Goal: Task Accomplishment & Management: Use online tool/utility

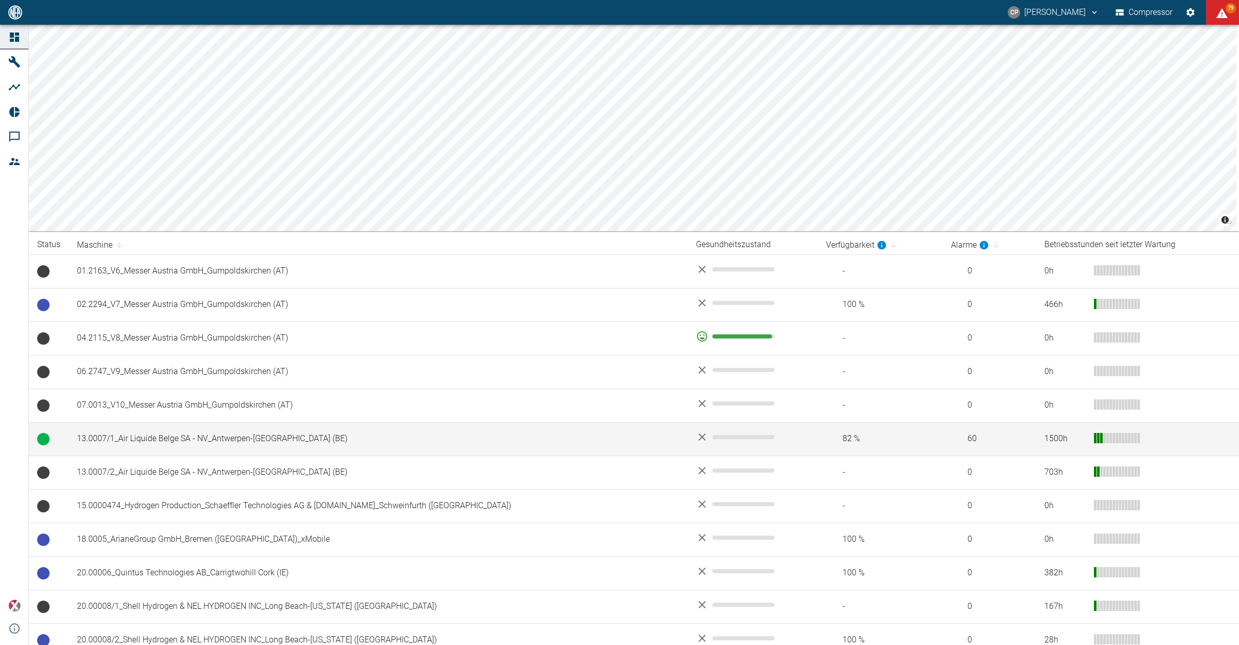
click at [115, 446] on td "13.0007/1_Air Liquide Belge SA - NV_Antwerpen-[GEOGRAPHIC_DATA] (BE)" at bounding box center [378, 439] width 619 height 34
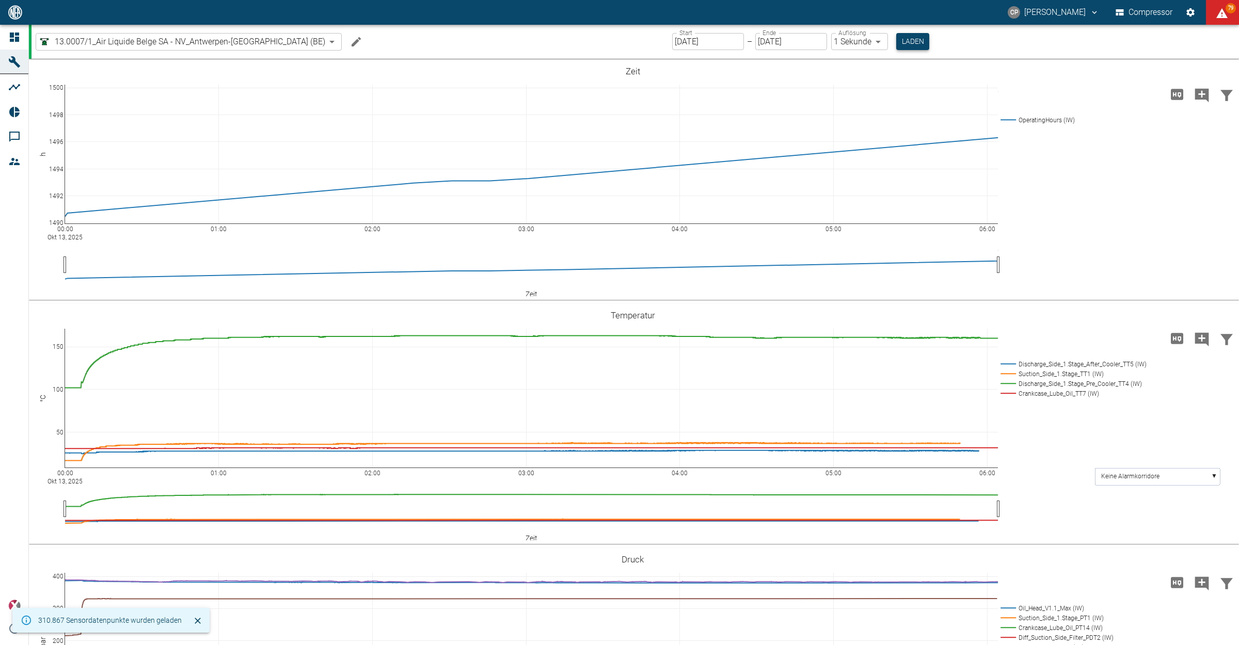
click at [896, 38] on button "Laden" at bounding box center [912, 41] width 33 height 17
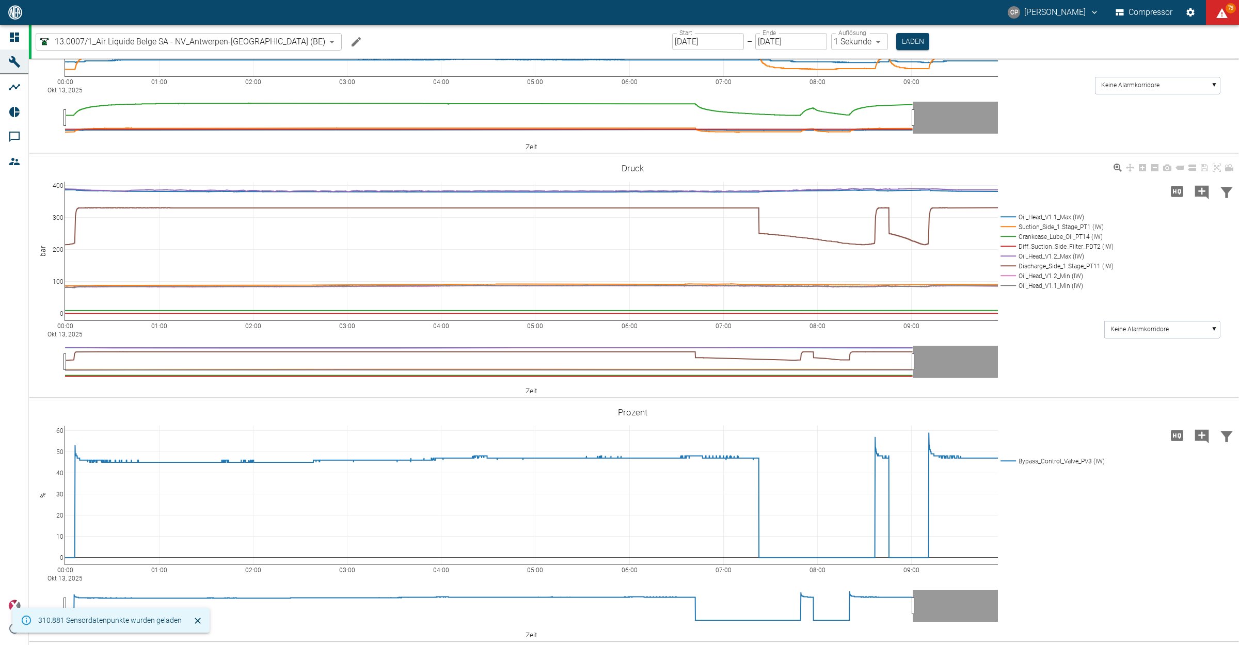
scroll to position [390, 0]
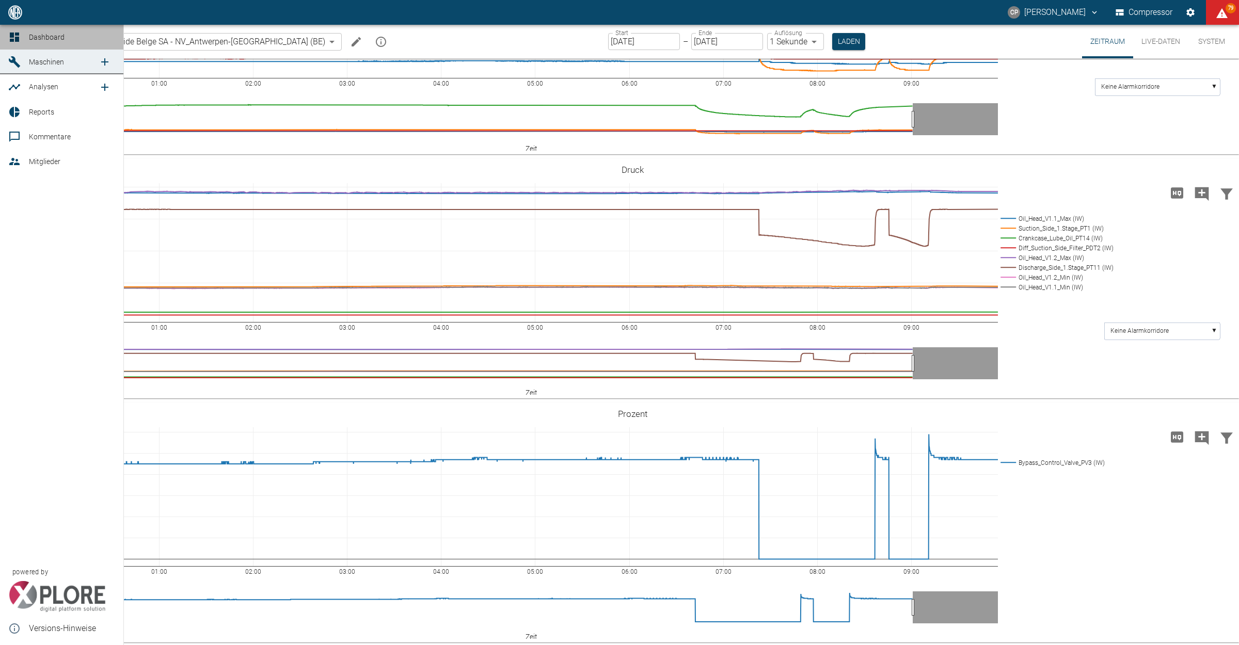
click at [12, 38] on icon at bounding box center [14, 37] width 12 height 12
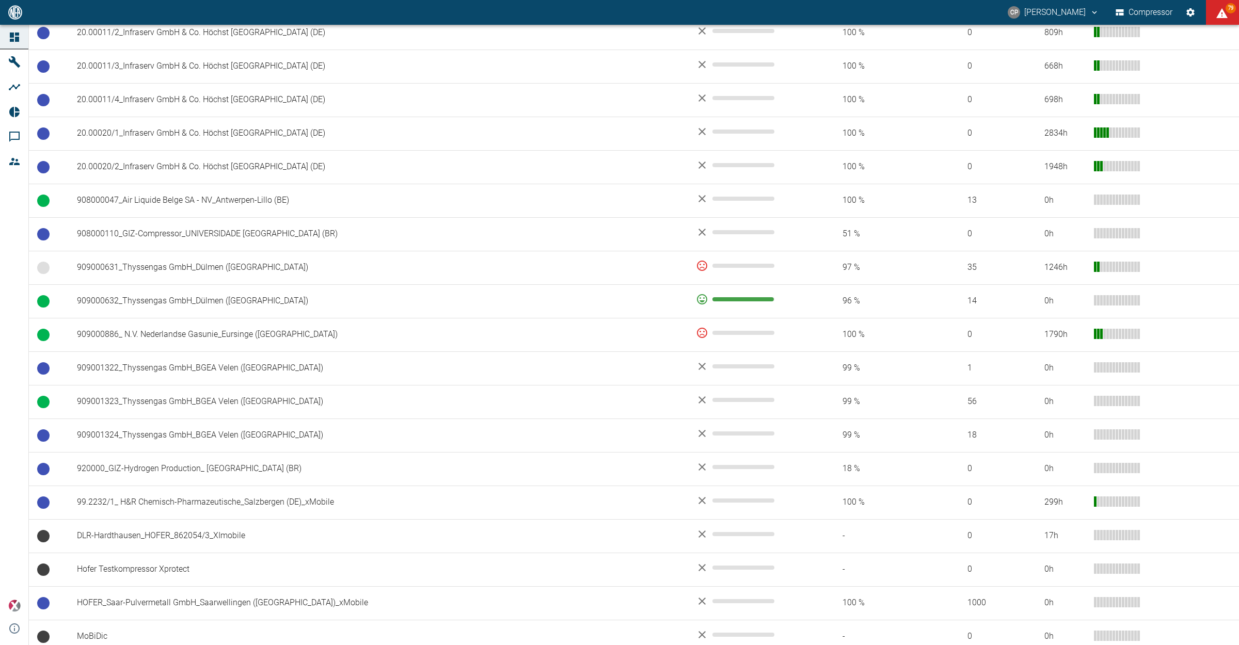
scroll to position [710, 0]
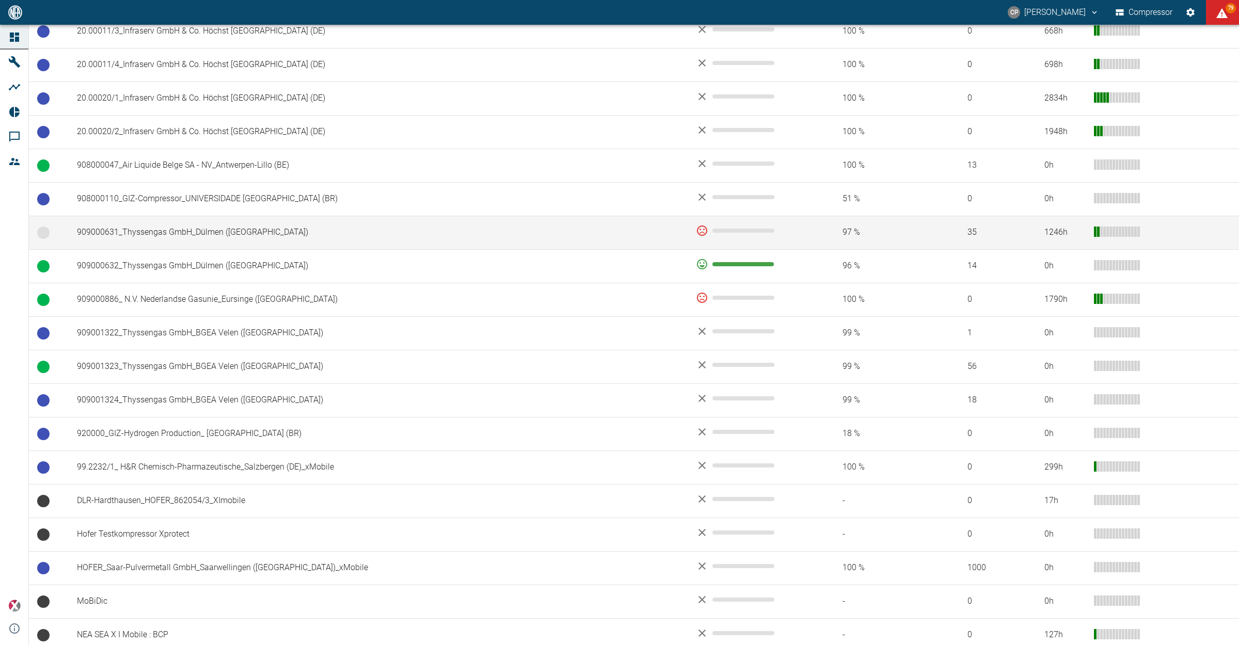
click at [182, 236] on td "909000631_Thyssengas GmbH_Dülmen ([GEOGRAPHIC_DATA])" at bounding box center [378, 233] width 619 height 34
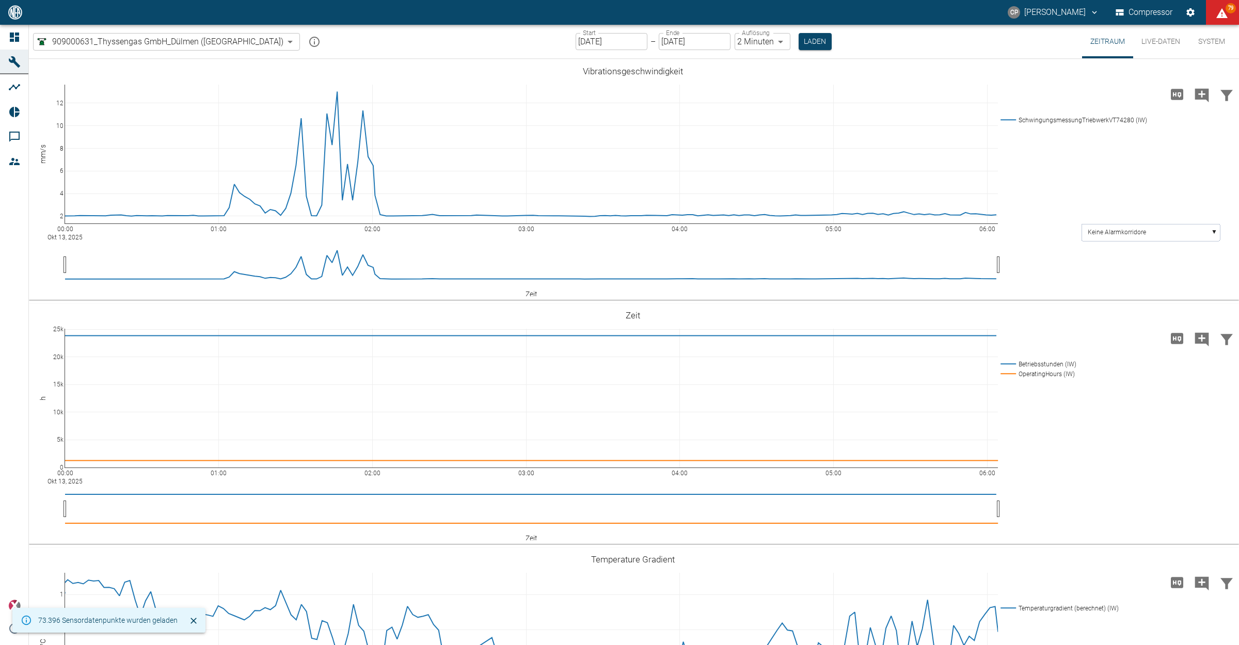
type input "2min"
drag, startPoint x: 772, startPoint y: 42, endPoint x: 966, endPoint y: 45, distance: 194.2
click at [799, 43] on button "Laden" at bounding box center [815, 41] width 33 height 17
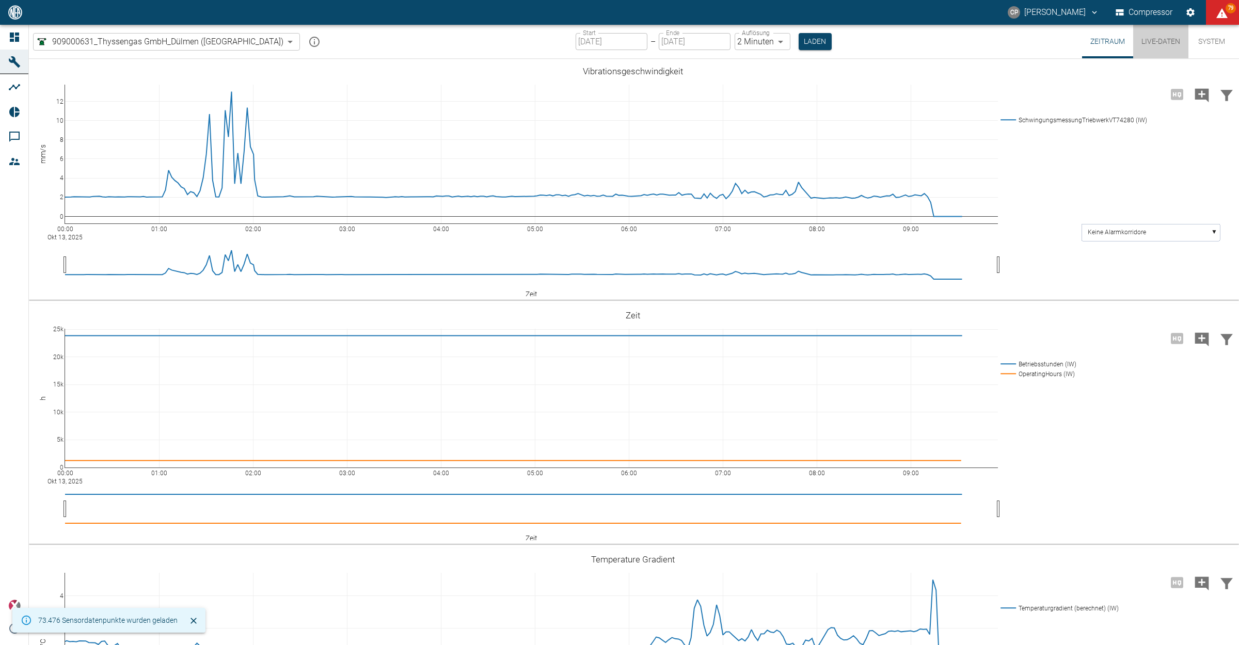
click at [1156, 46] on button "Live-Daten" at bounding box center [1160, 42] width 55 height 34
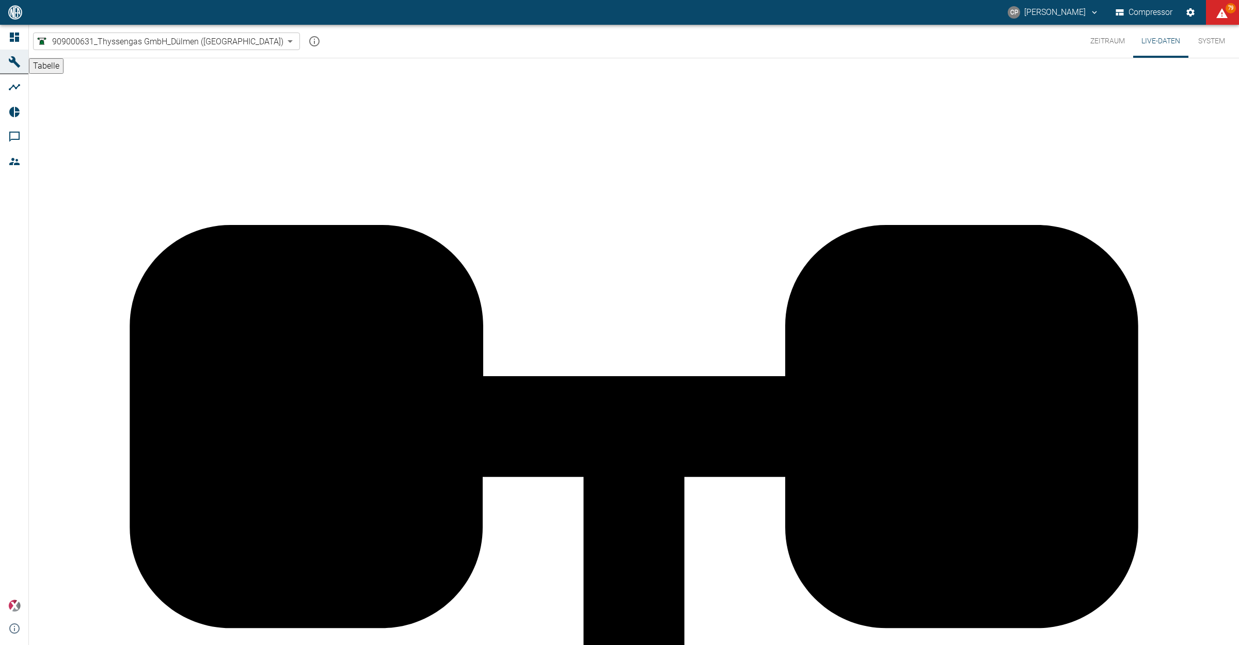
scroll to position [516, 0]
click at [19, 42] on icon at bounding box center [14, 37] width 12 height 12
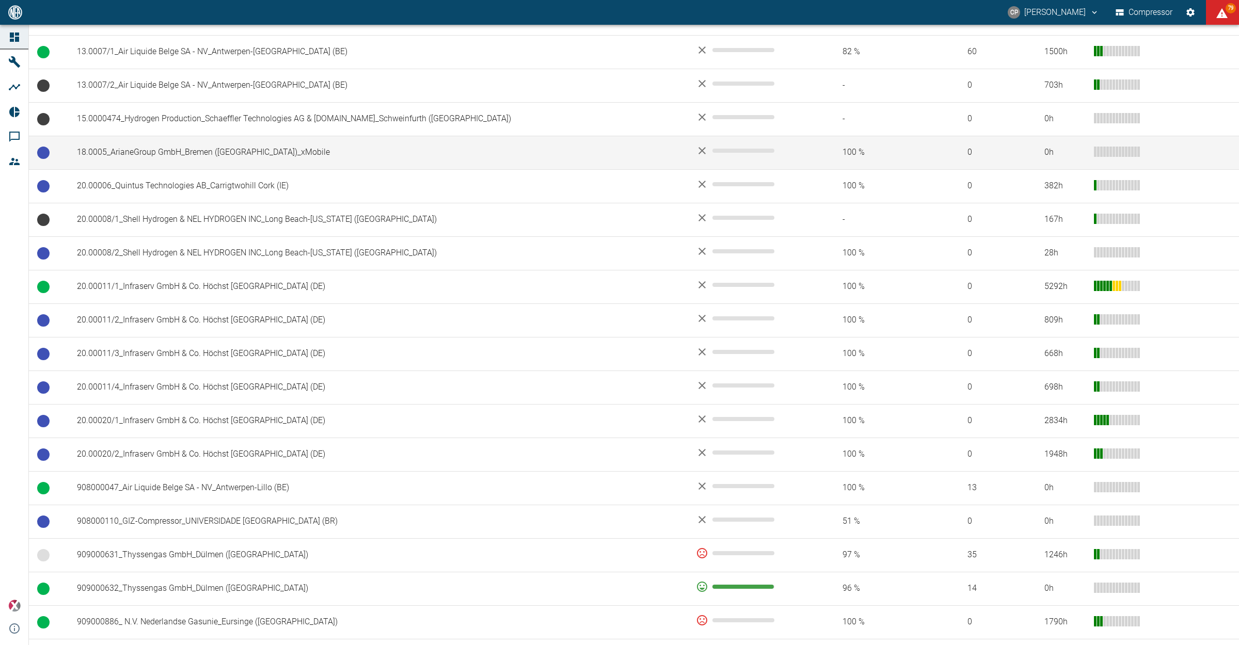
scroll to position [452, 0]
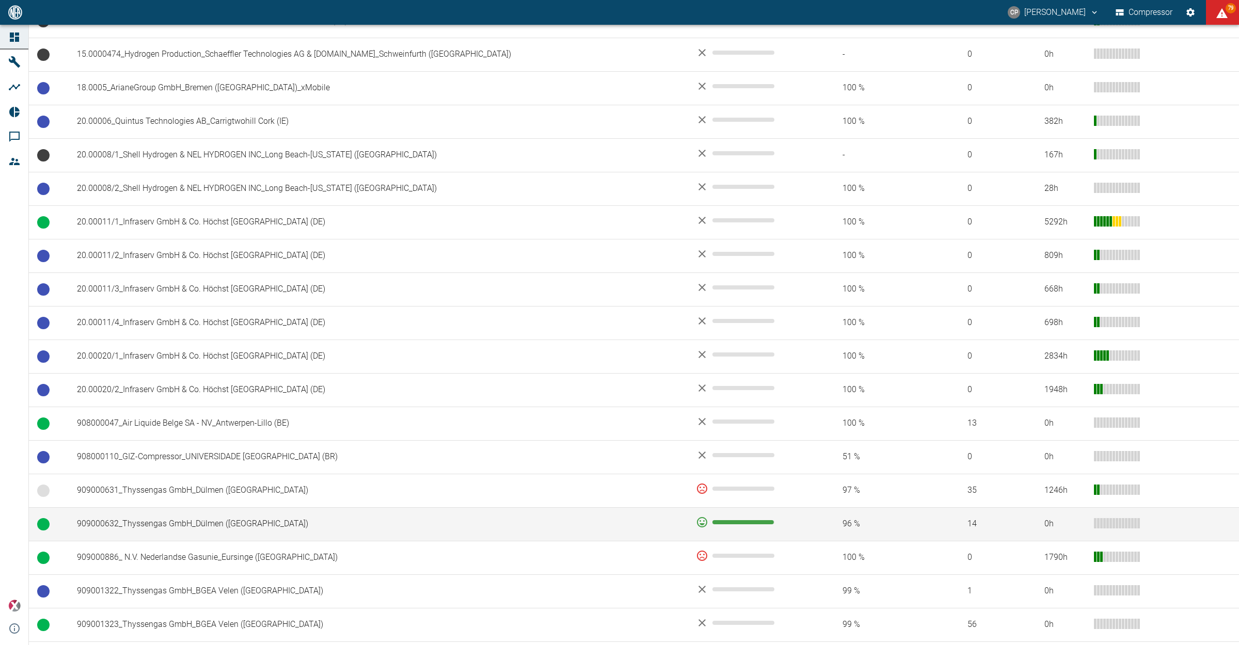
click at [190, 535] on td "909000632_Thyssengas GmbH_Dülmen ([GEOGRAPHIC_DATA])" at bounding box center [378, 525] width 619 height 34
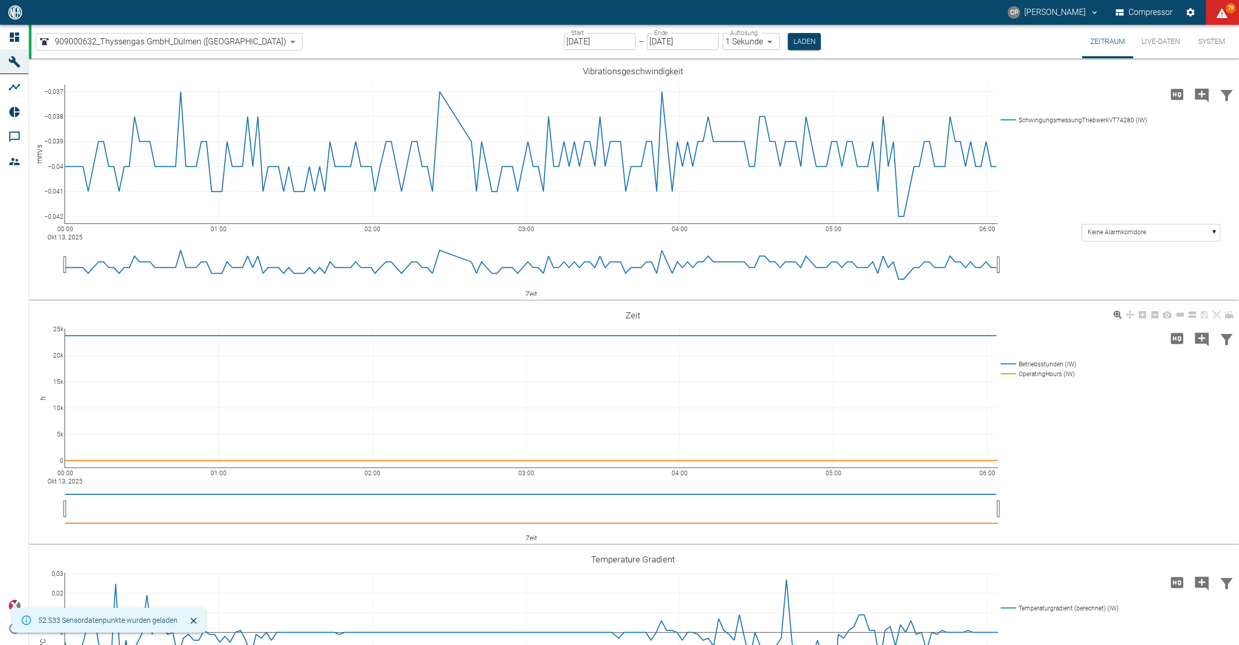
type input "2min"
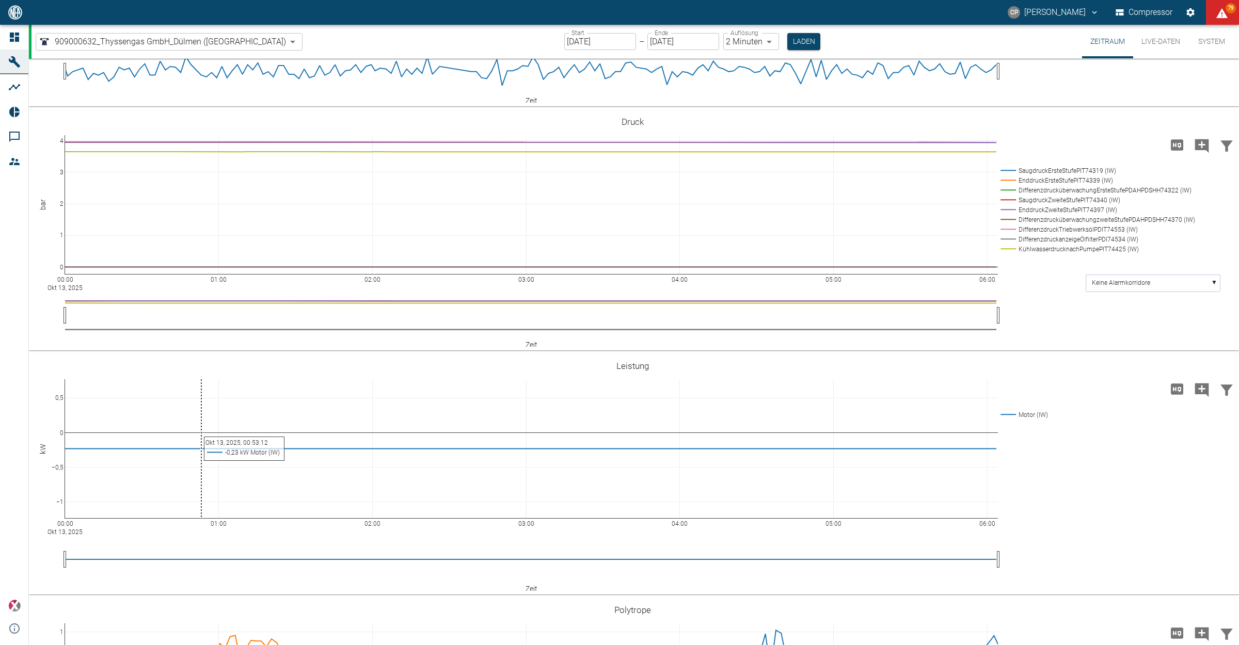
scroll to position [1226, 0]
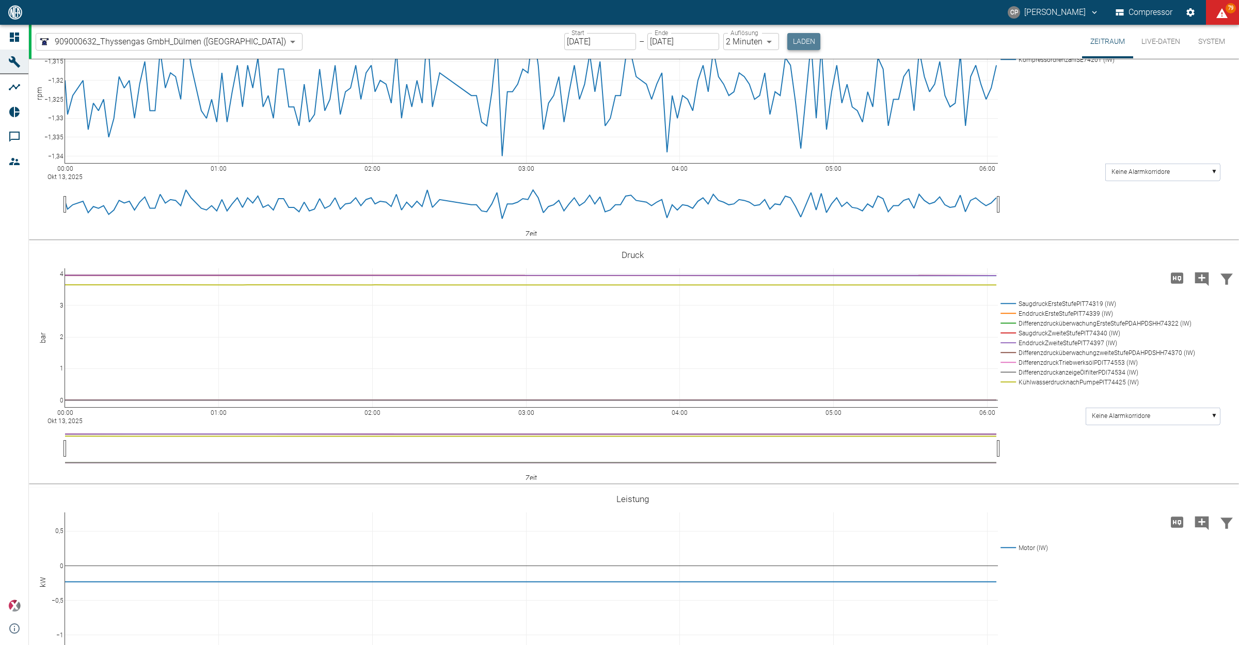
click at [788, 40] on button "Laden" at bounding box center [804, 41] width 33 height 17
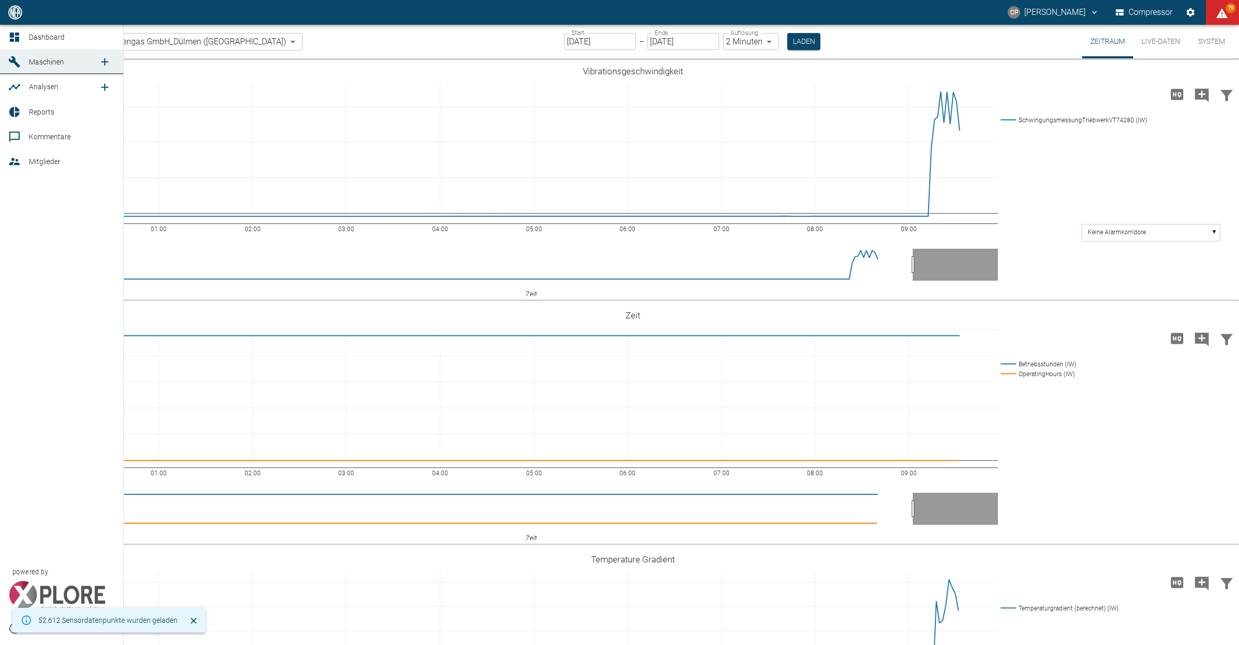
click at [21, 40] on div at bounding box center [15, 37] width 15 height 12
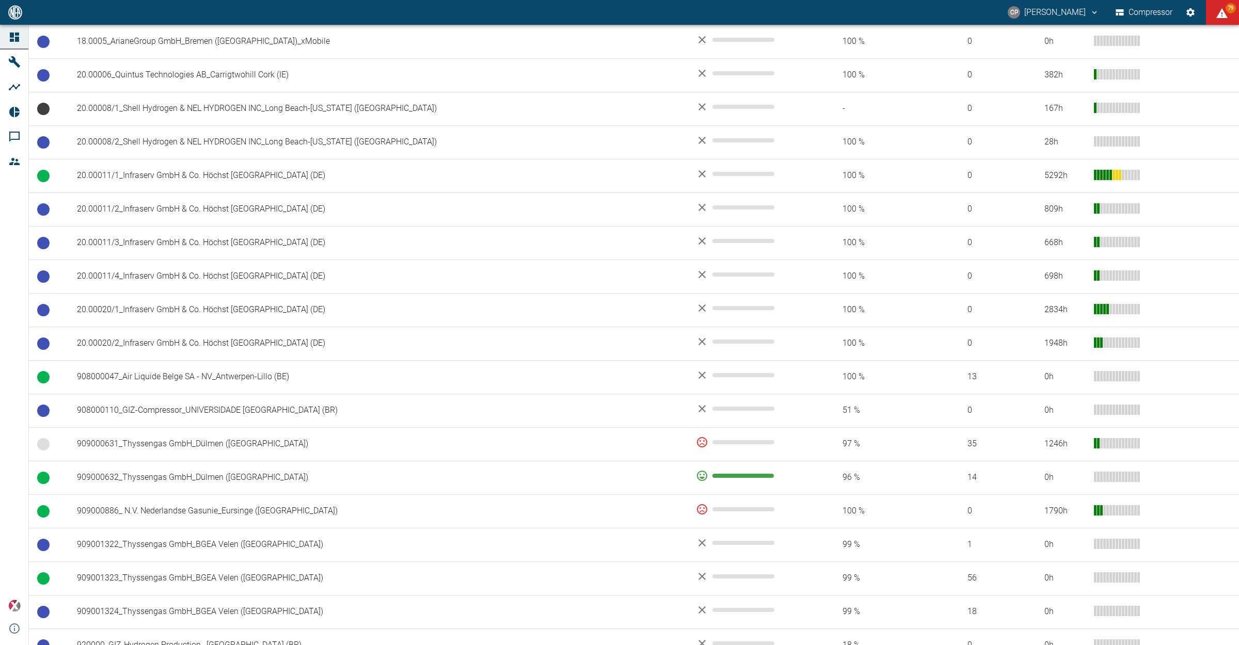
scroll to position [516, 0]
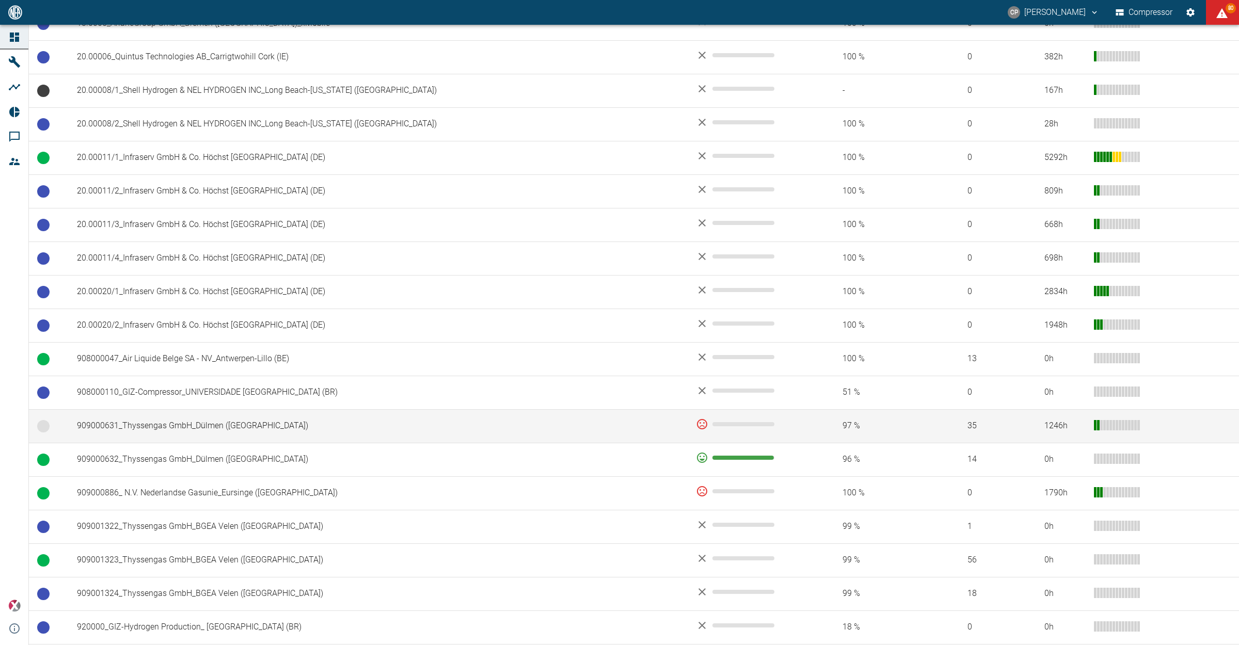
click at [605, 432] on td "909000631_Thyssengas GmbH_Dülmen ([GEOGRAPHIC_DATA])" at bounding box center [378, 427] width 619 height 34
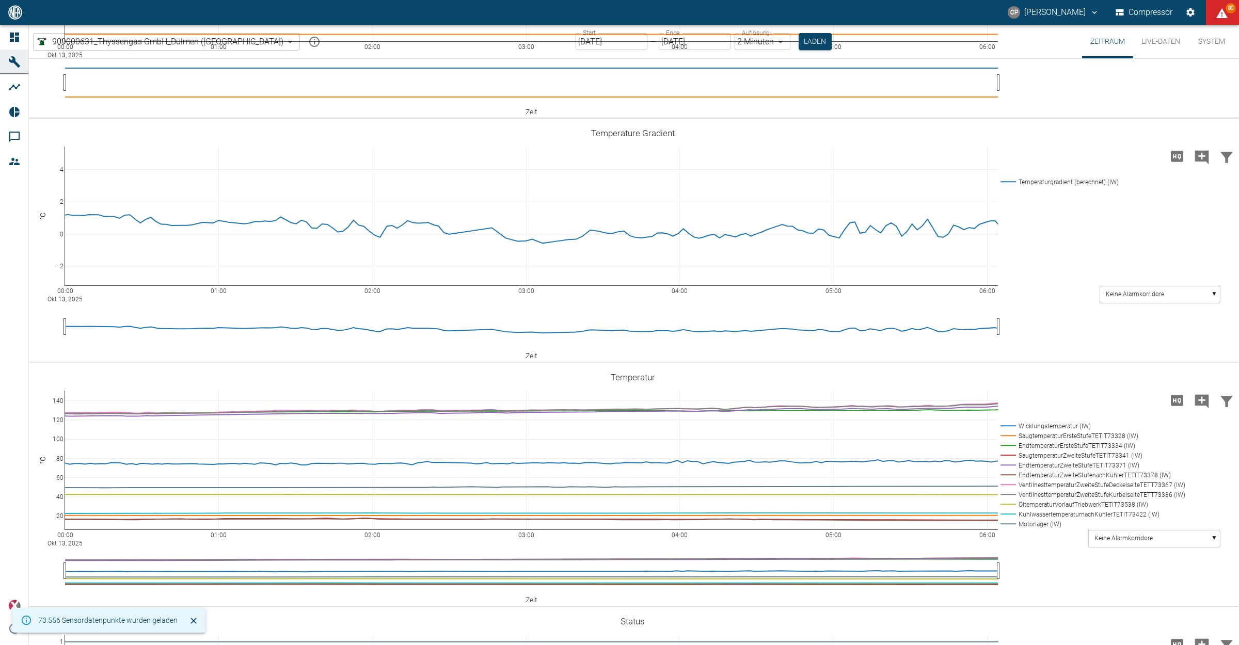
scroll to position [645, 0]
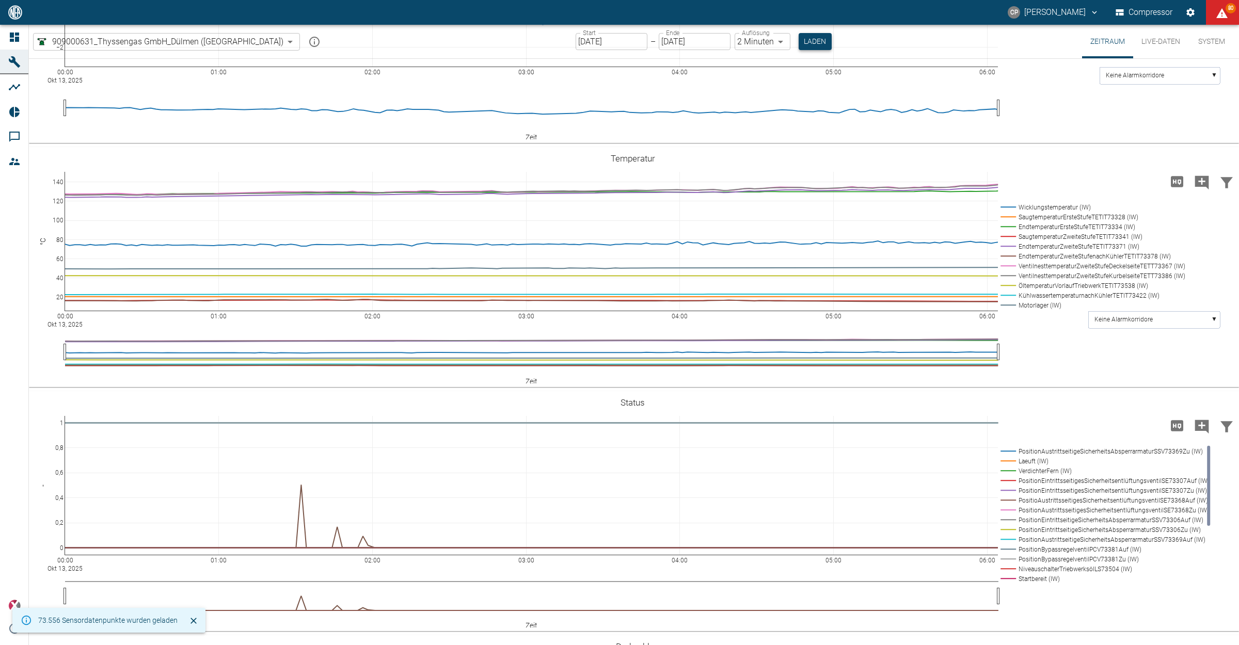
click at [799, 45] on button "Laden" at bounding box center [815, 41] width 33 height 17
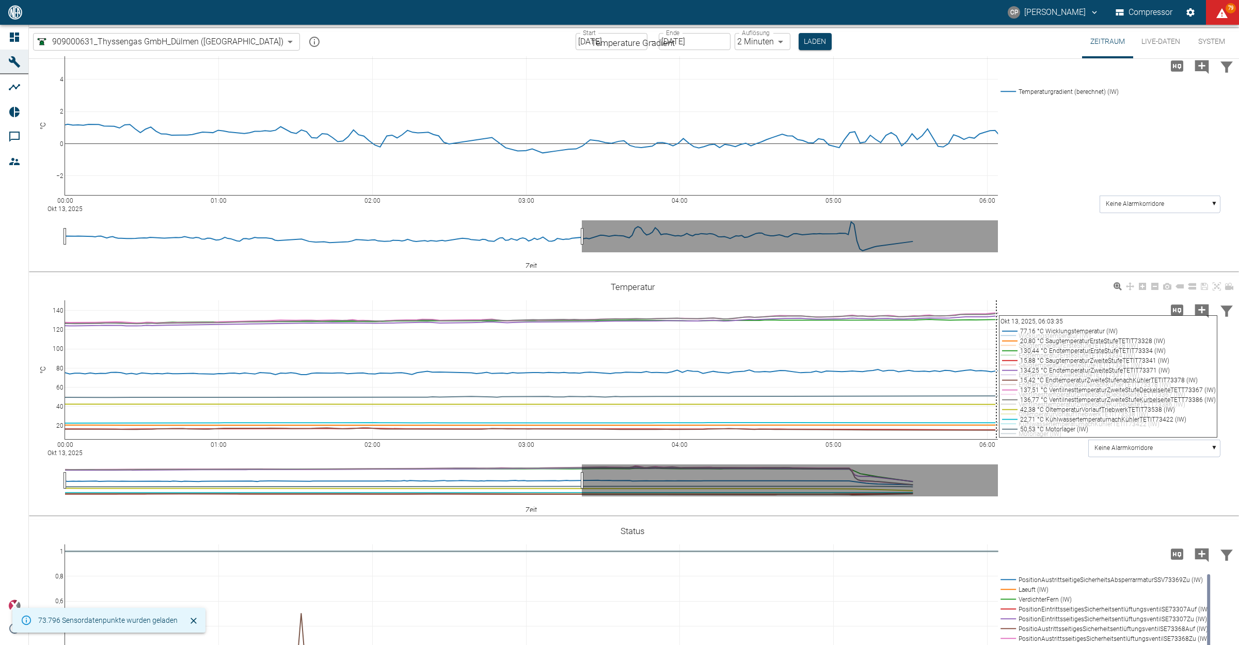
scroll to position [516, 0]
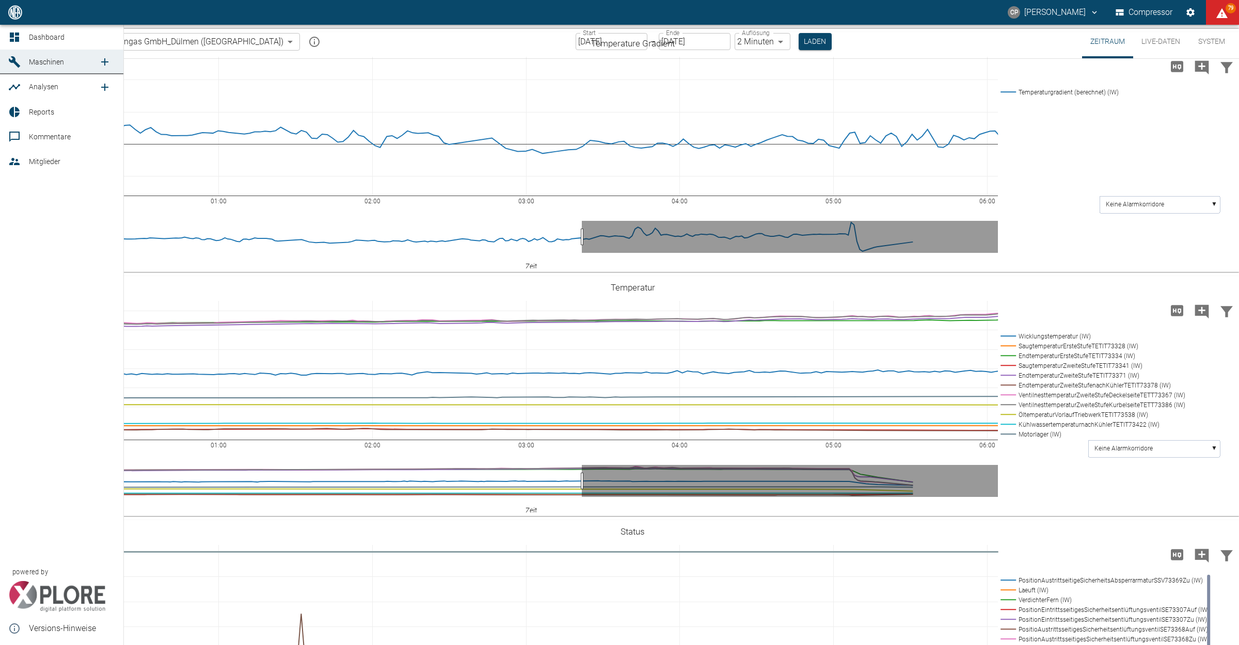
click at [110, 84] on icon "new /analyses/list/0" at bounding box center [105, 87] width 12 height 12
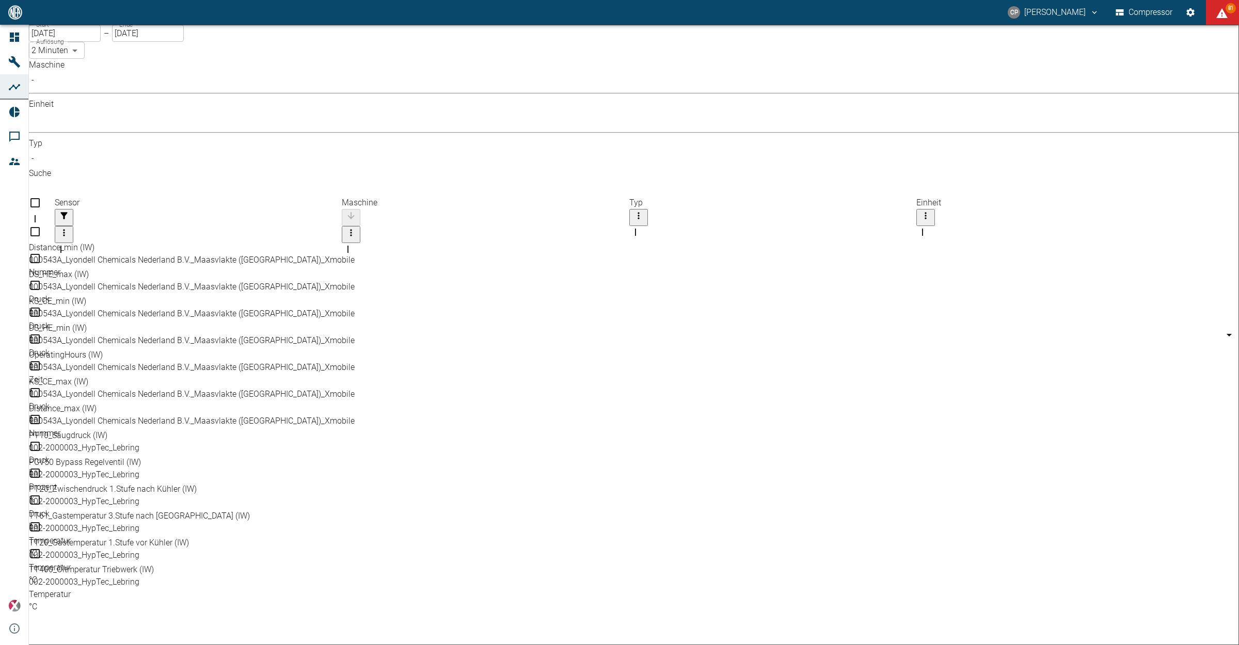
click at [164, 88] on body "[PERSON_NAME] Compressor 81 Dashboard Maschinen Analysen Reports Kommentare Mit…" at bounding box center [619, 322] width 1239 height 645
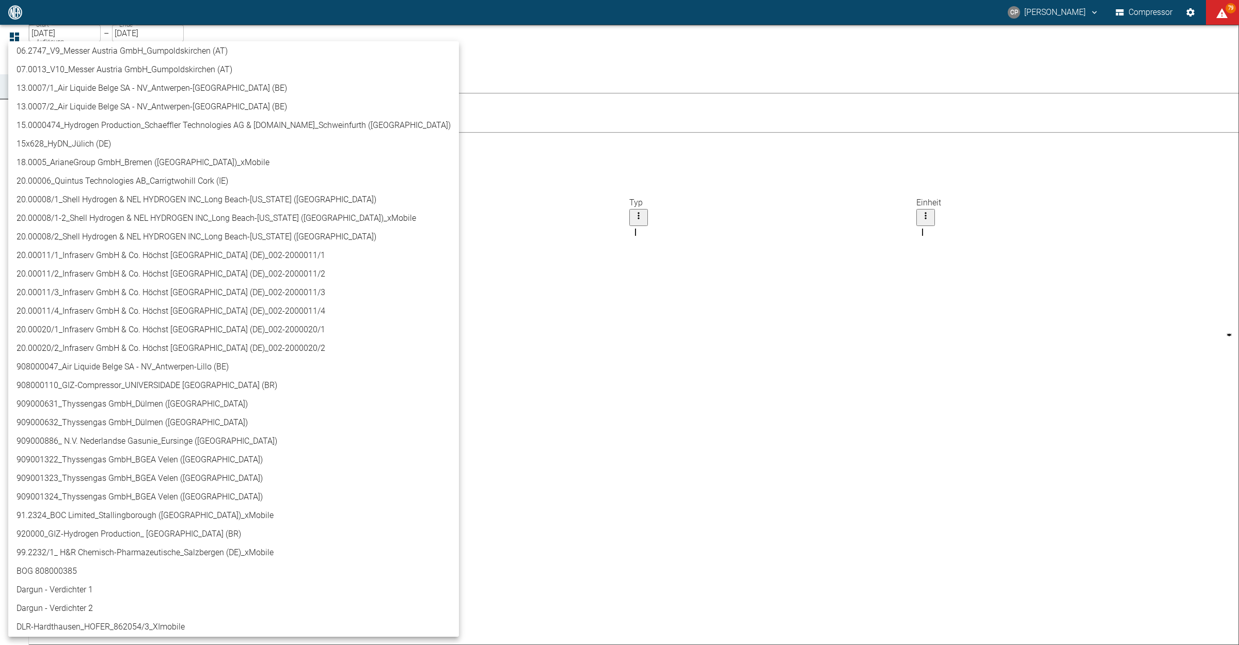
scroll to position [323, 0]
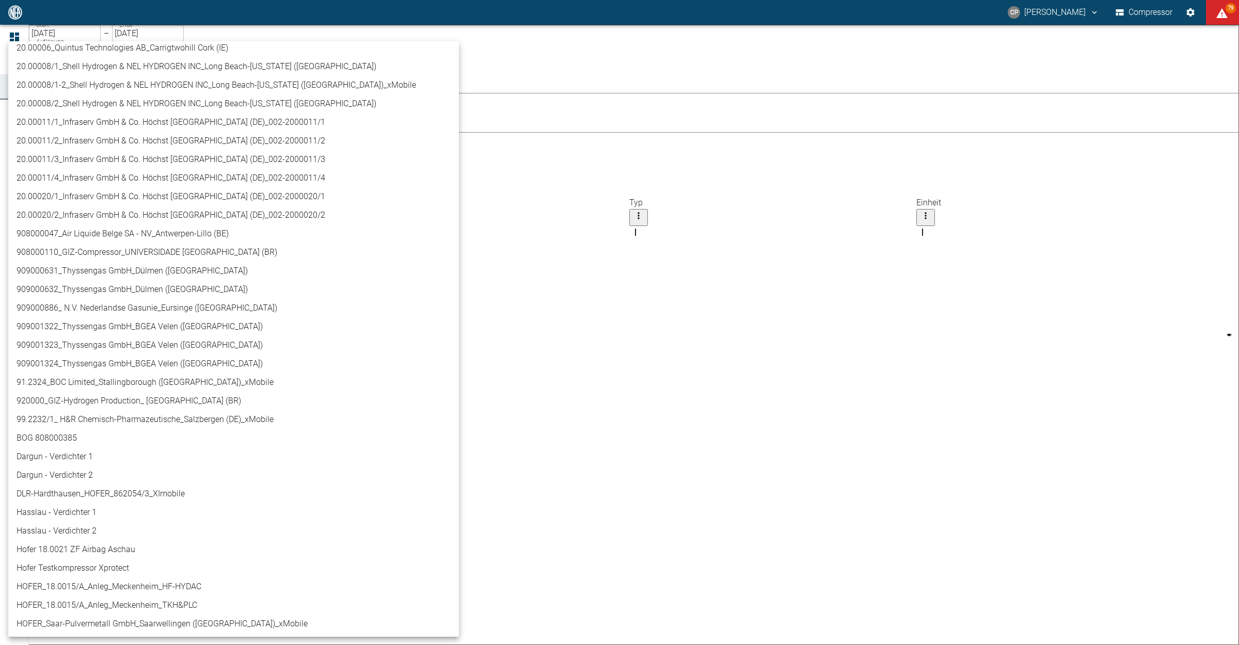
click at [138, 264] on li "909000631_Thyssengas GmbH_Dülmen ([GEOGRAPHIC_DATA])" at bounding box center [233, 271] width 451 height 19
type input "a6252582-01dd-49cb-8dbe-0742b28bc007"
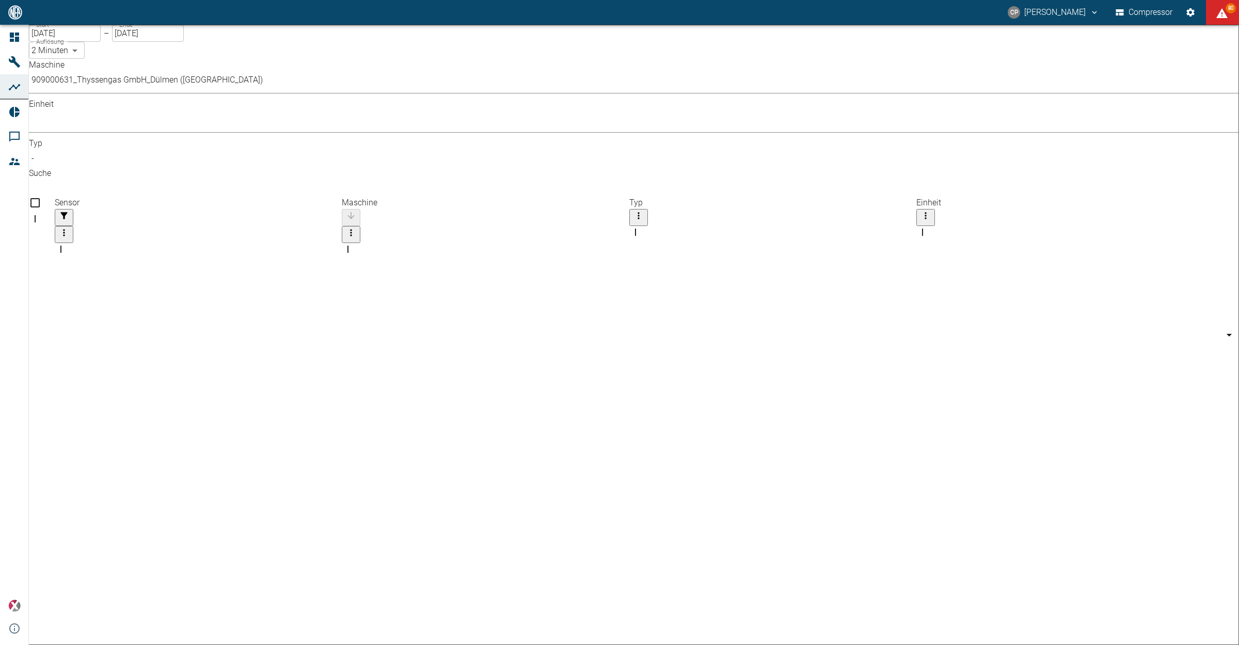
scroll to position [0, 0]
checkbox input "false"
checkbox input "true"
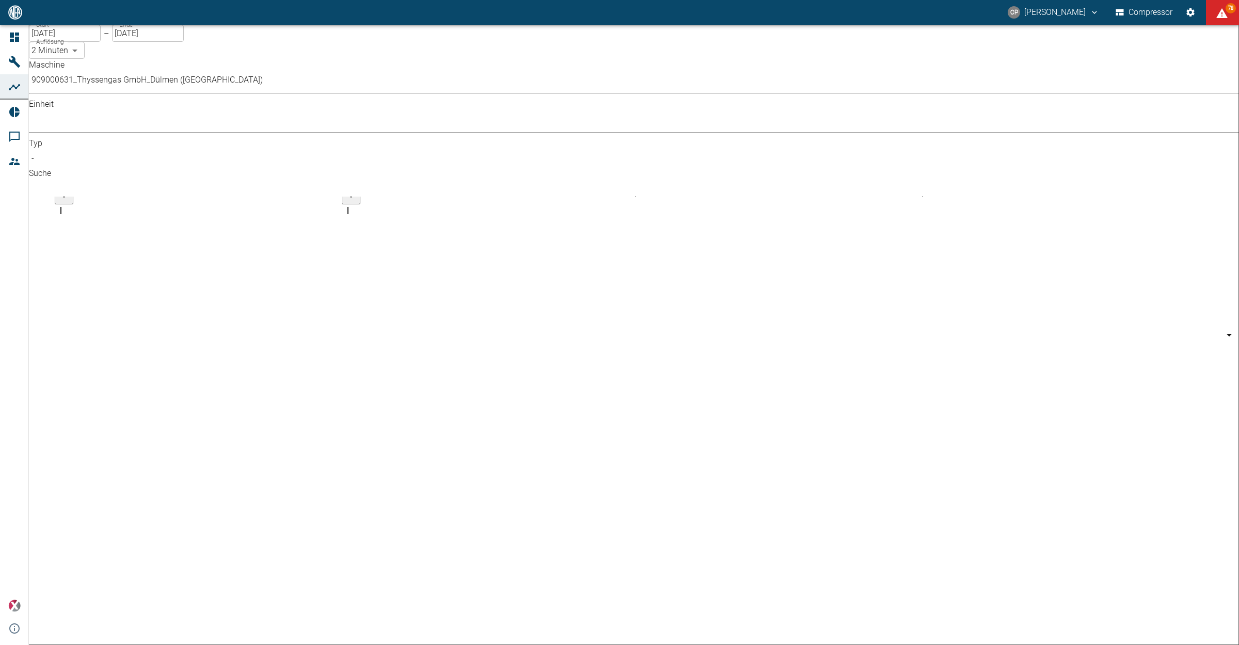
checkbox input "true"
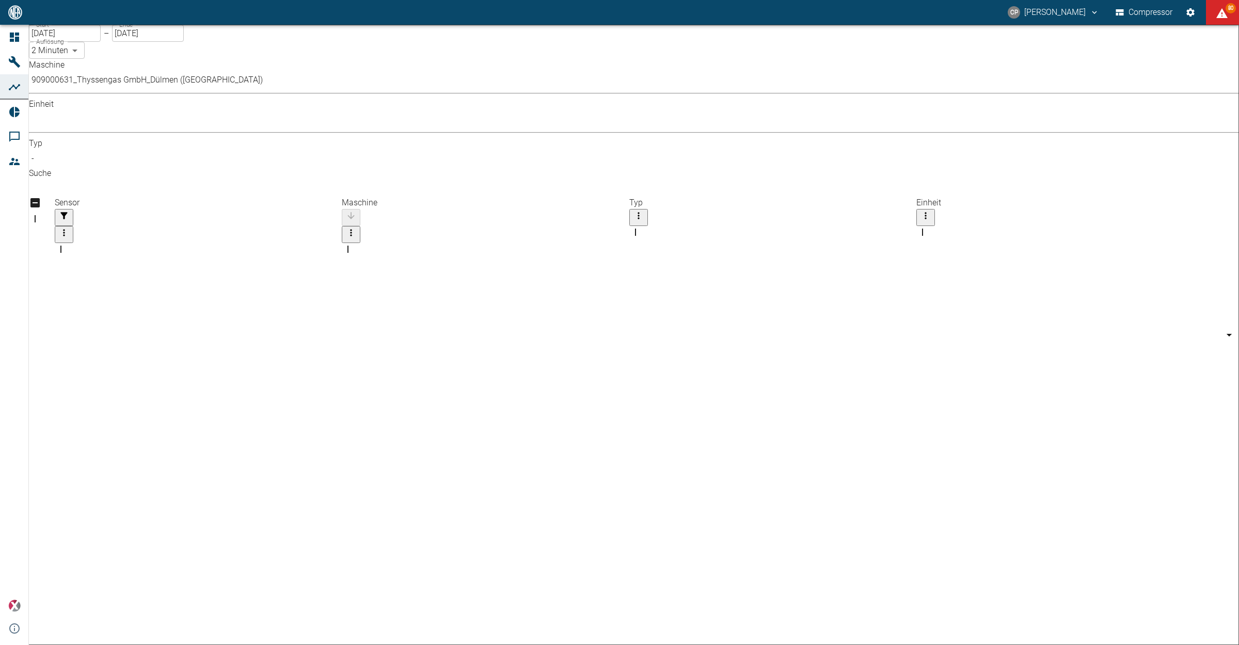
checkbox input "true"
drag, startPoint x: 57, startPoint y: 283, endPoint x: 35, endPoint y: 272, distance: 25.4
checkbox input "true"
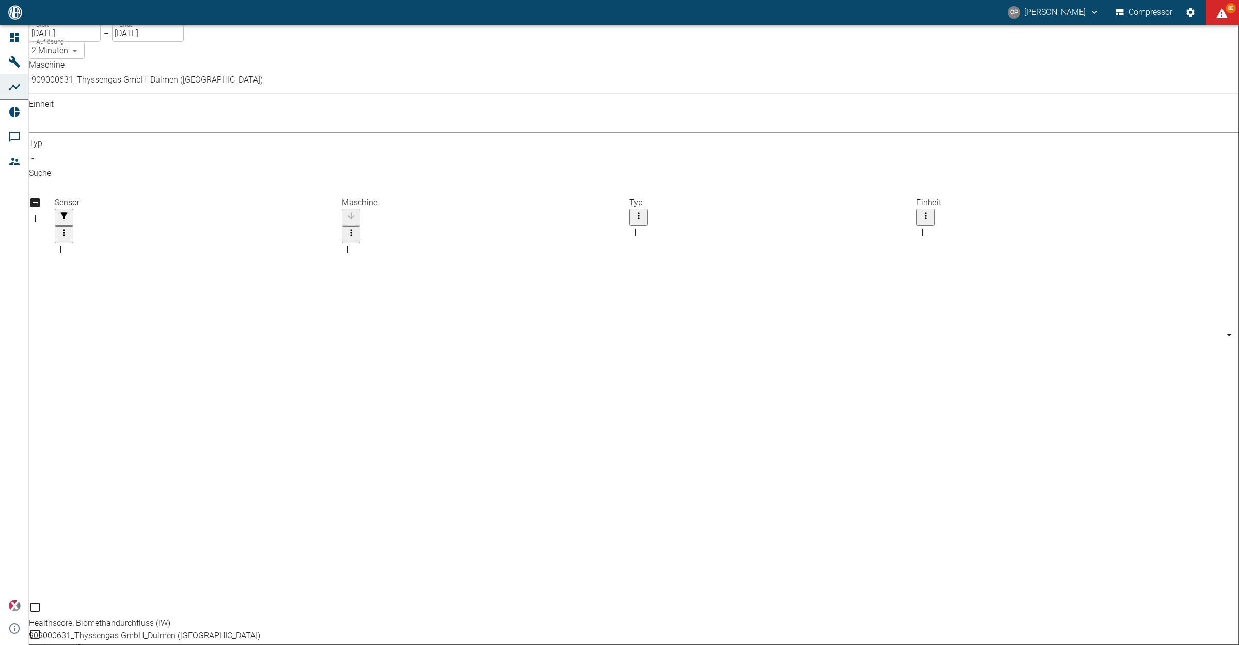
checkbox input "true"
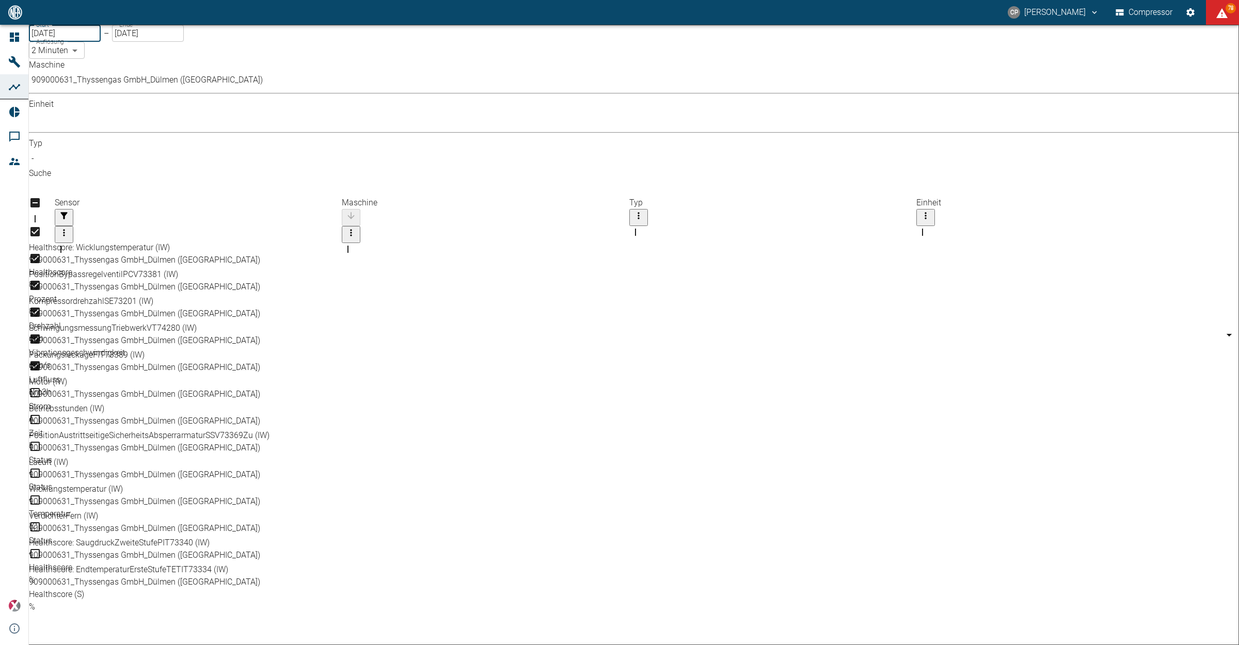
click at [100, 42] on input "[DATE]" at bounding box center [65, 33] width 72 height 17
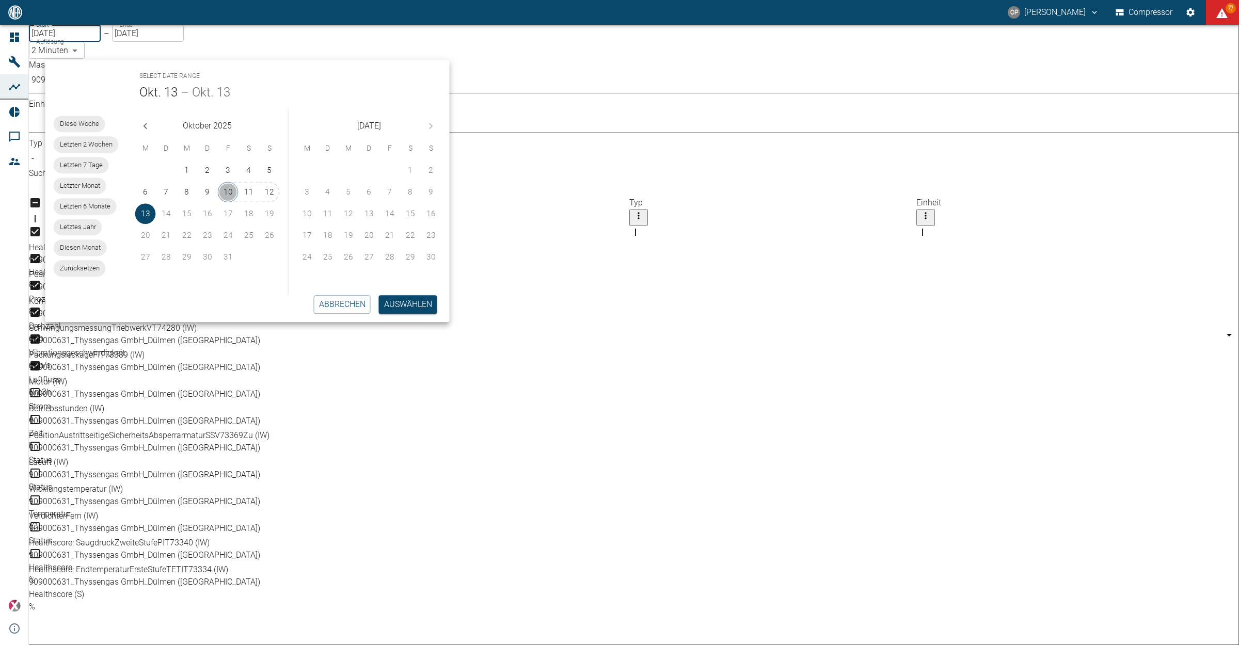
click at [218, 193] on button "10" at bounding box center [228, 192] width 21 height 21
type input "[DATE]"
click at [236, 53] on body "[PERSON_NAME] Compressor 77 Dashboard Maschinen Analysen Reports Kommentare Mit…" at bounding box center [619, 322] width 1239 height 645
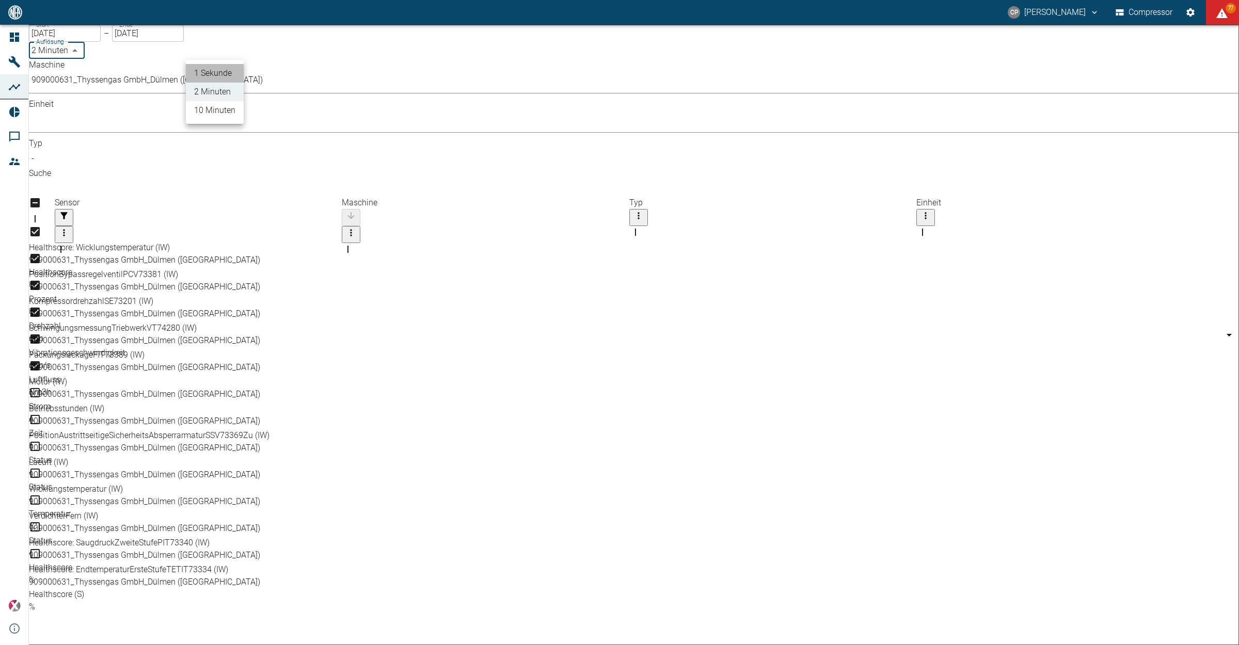
click at [233, 69] on li "1 Sekunde" at bounding box center [215, 73] width 58 height 19
type input "1sec"
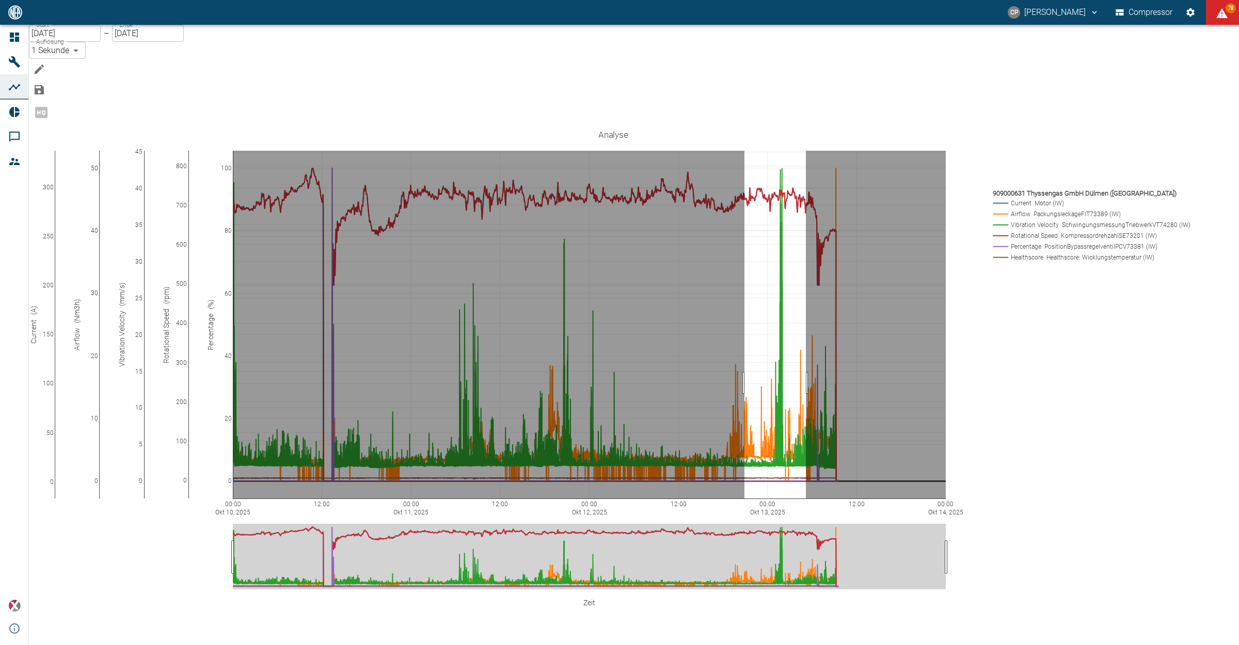
drag, startPoint x: 765, startPoint y: 330, endPoint x: 827, endPoint y: 327, distance: 61.6
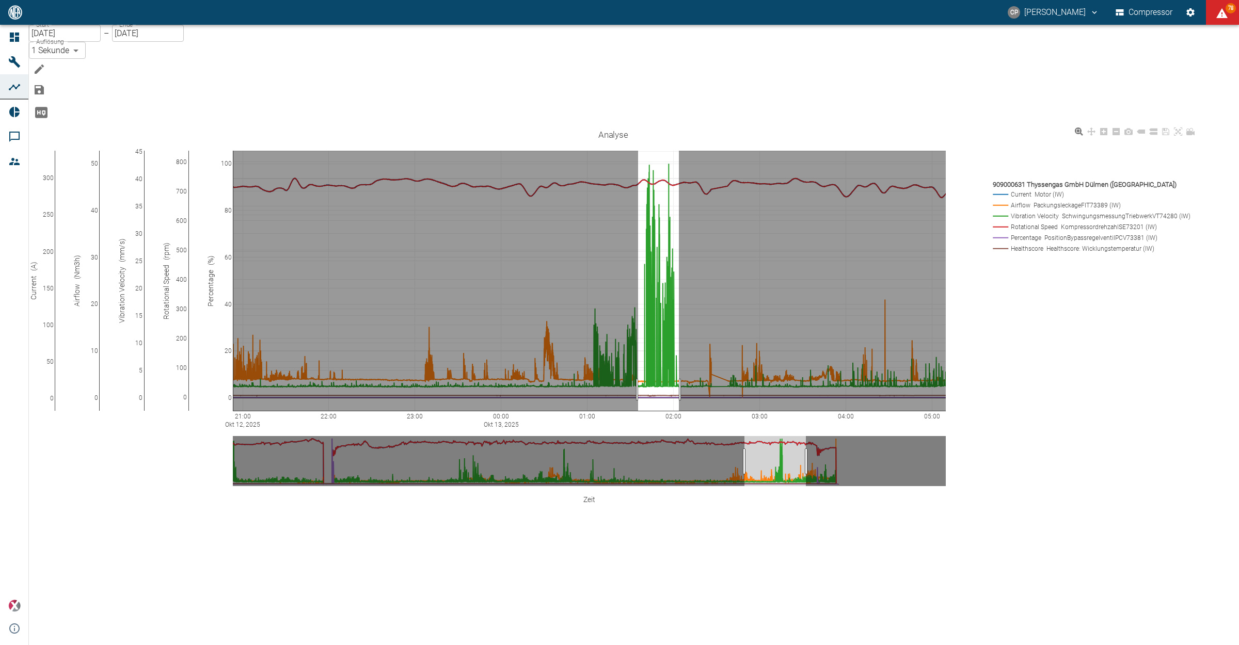
drag, startPoint x: 659, startPoint y: 337, endPoint x: 700, endPoint y: 341, distance: 41.5
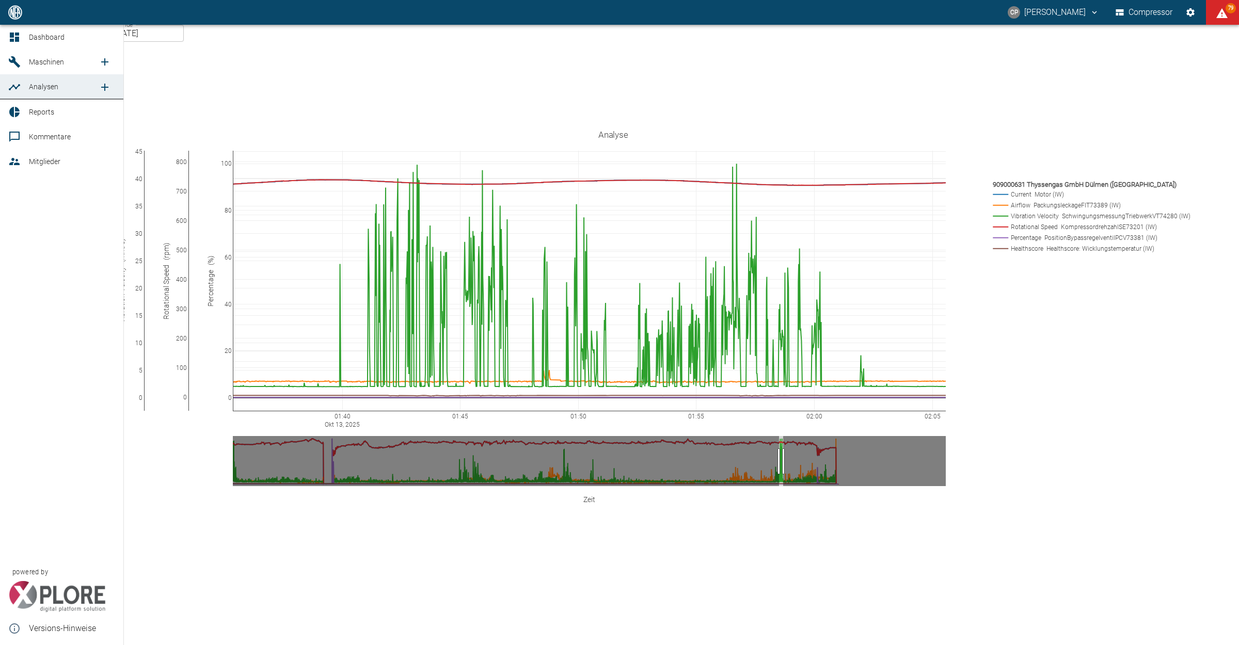
click at [24, 37] on link "Dashboard" at bounding box center [61, 37] width 123 height 25
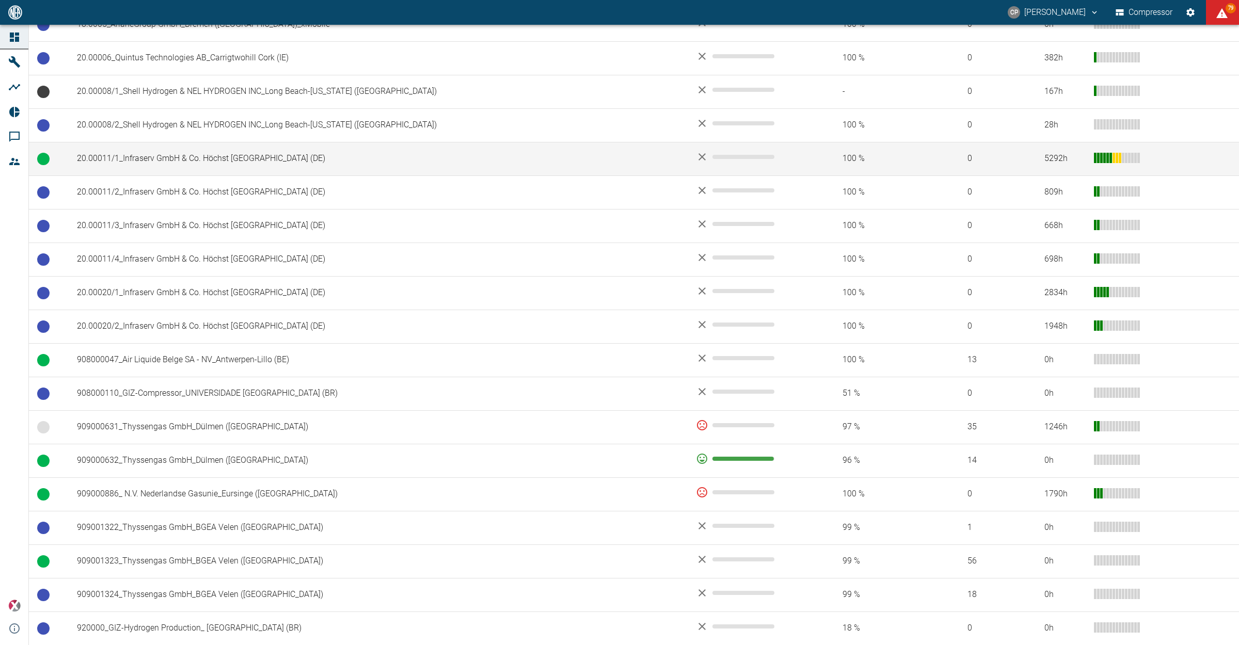
scroll to position [516, 0]
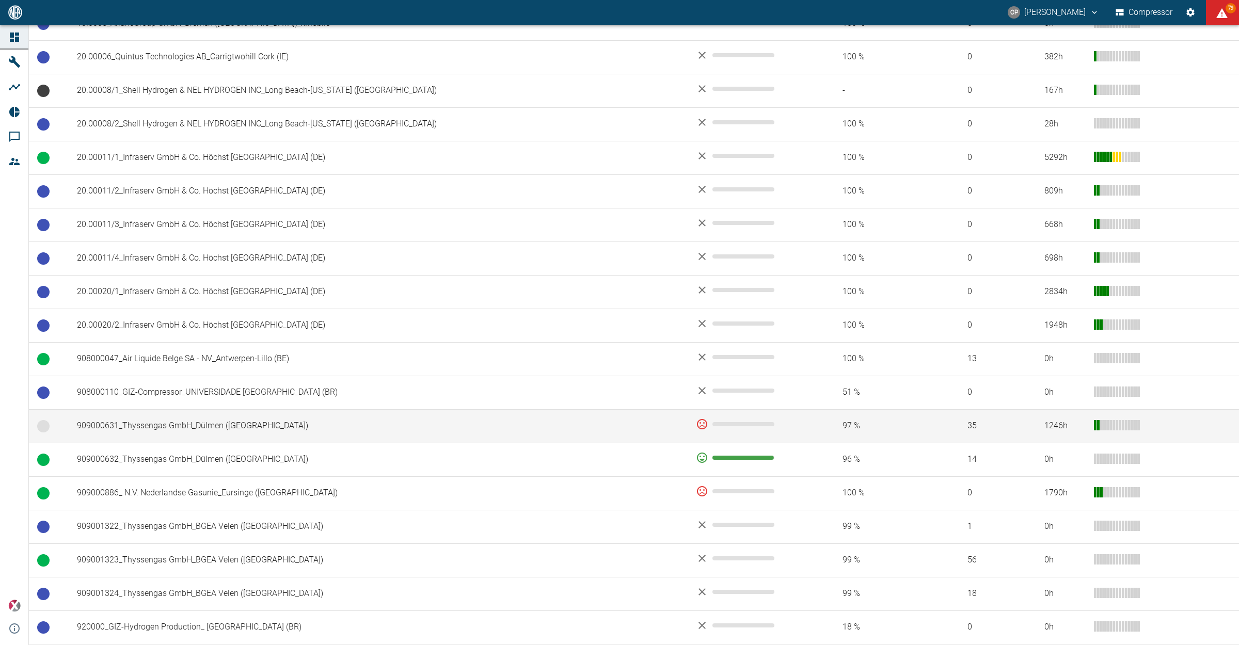
click at [305, 438] on td "909000631_Thyssengas GmbH_Dülmen ([GEOGRAPHIC_DATA])" at bounding box center [378, 427] width 619 height 34
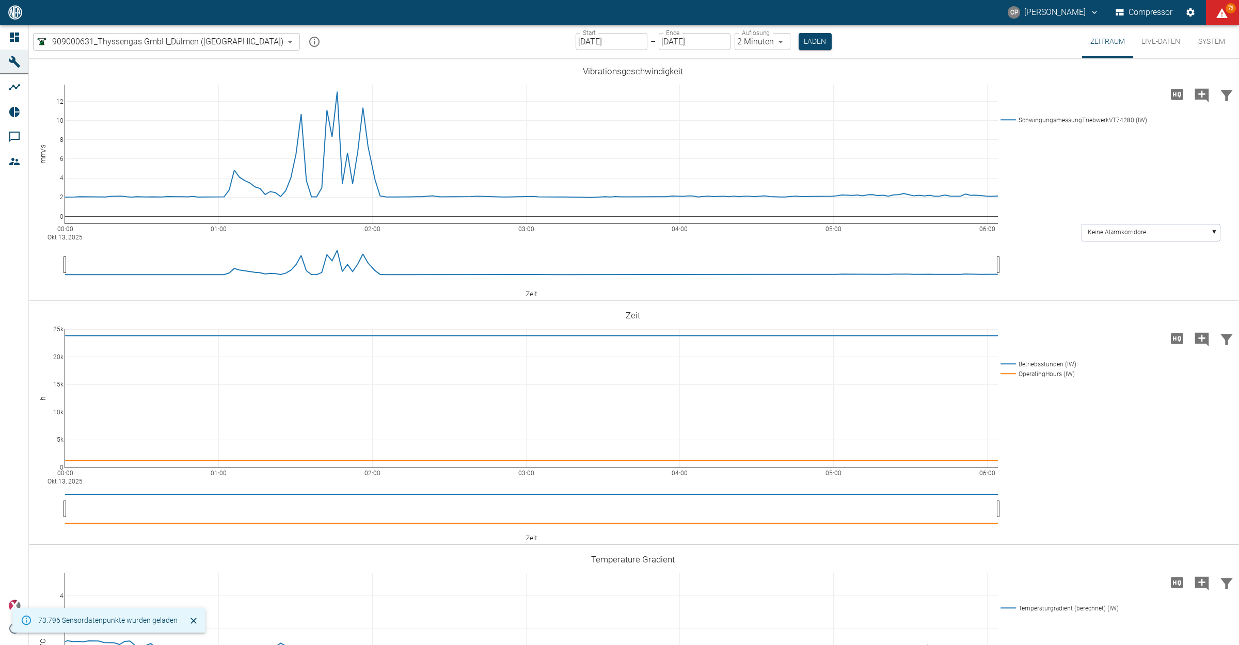
click at [602, 35] on input "[DATE]" at bounding box center [612, 41] width 72 height 17
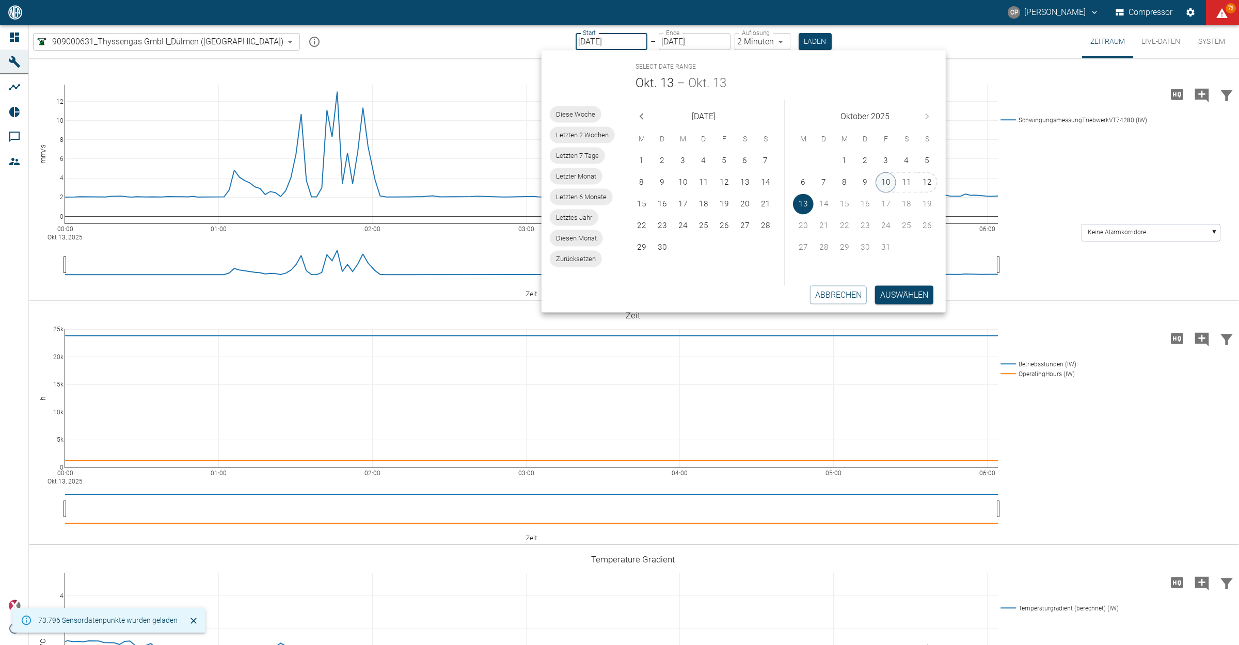
click at [889, 176] on button "10" at bounding box center [886, 182] width 21 height 21
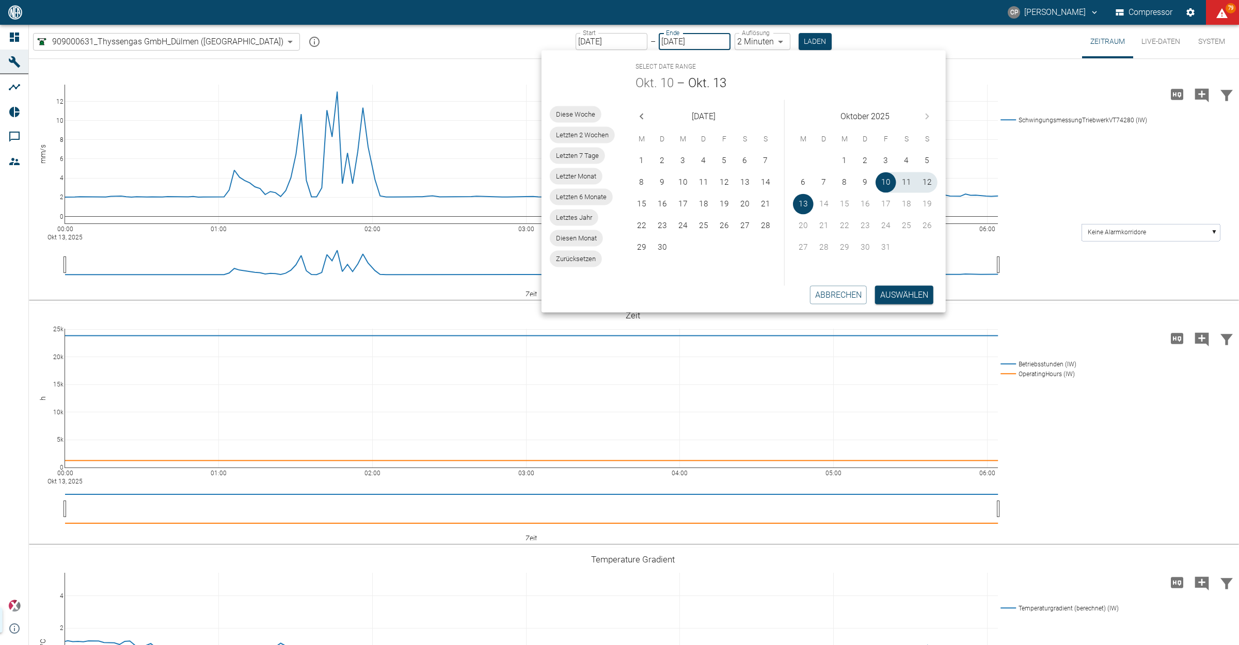
type input "[DATE]"
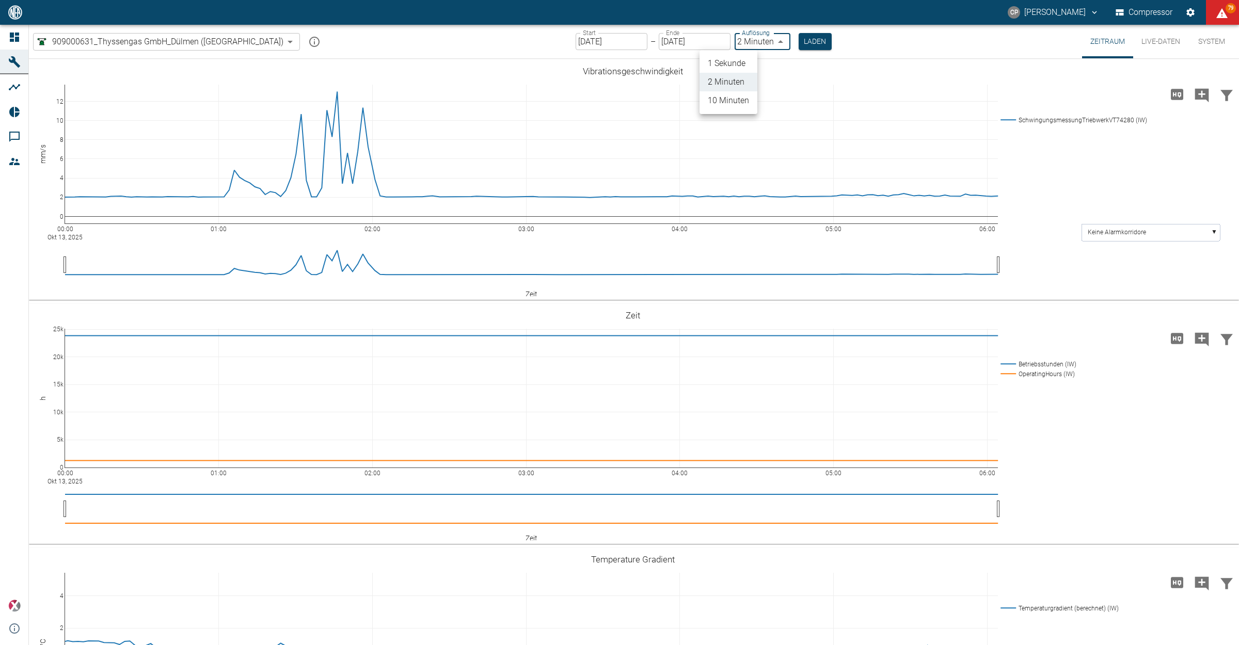
click at [744, 35] on body "[PERSON_NAME] Compressor 79 Dashboard Maschinen Analysen Reports Kommentare Mit…" at bounding box center [619, 322] width 1239 height 645
drag, startPoint x: 740, startPoint y: 55, endPoint x: 752, endPoint y: 55, distance: 11.9
click at [740, 55] on li "1 Sekunde" at bounding box center [729, 63] width 58 height 19
type input "1sec"
click at [799, 43] on button "Laden" at bounding box center [815, 41] width 33 height 17
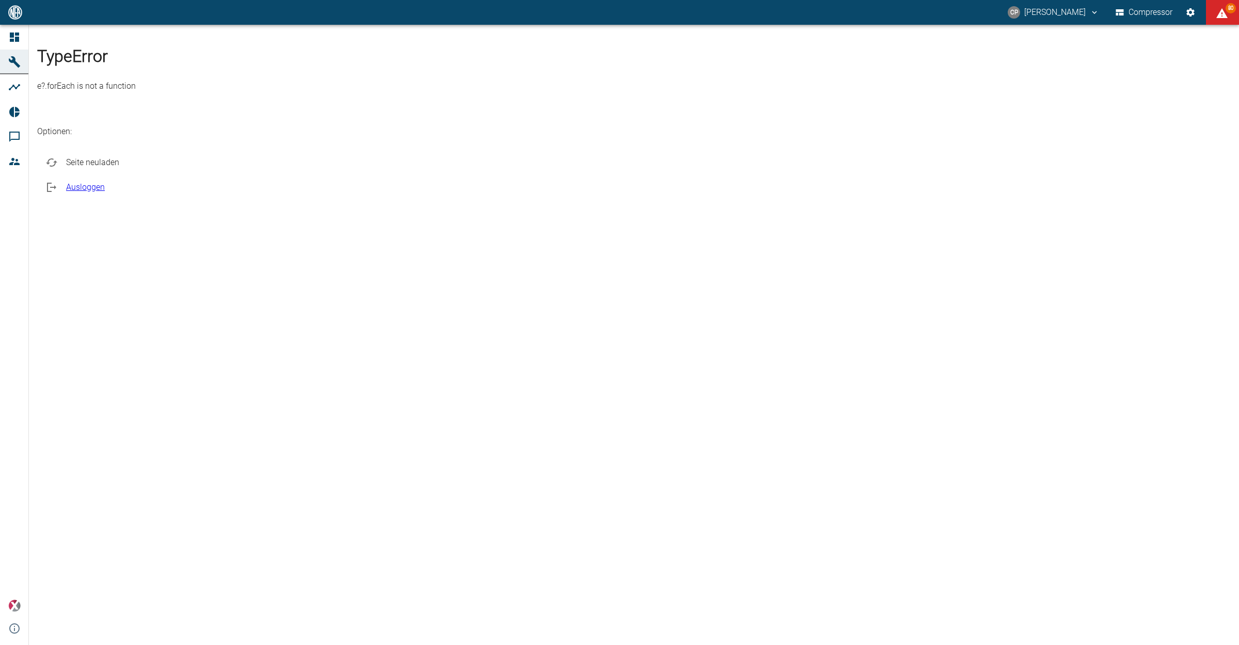
click at [569, 169] on span "Seite neuladen" at bounding box center [644, 162] width 1157 height 12
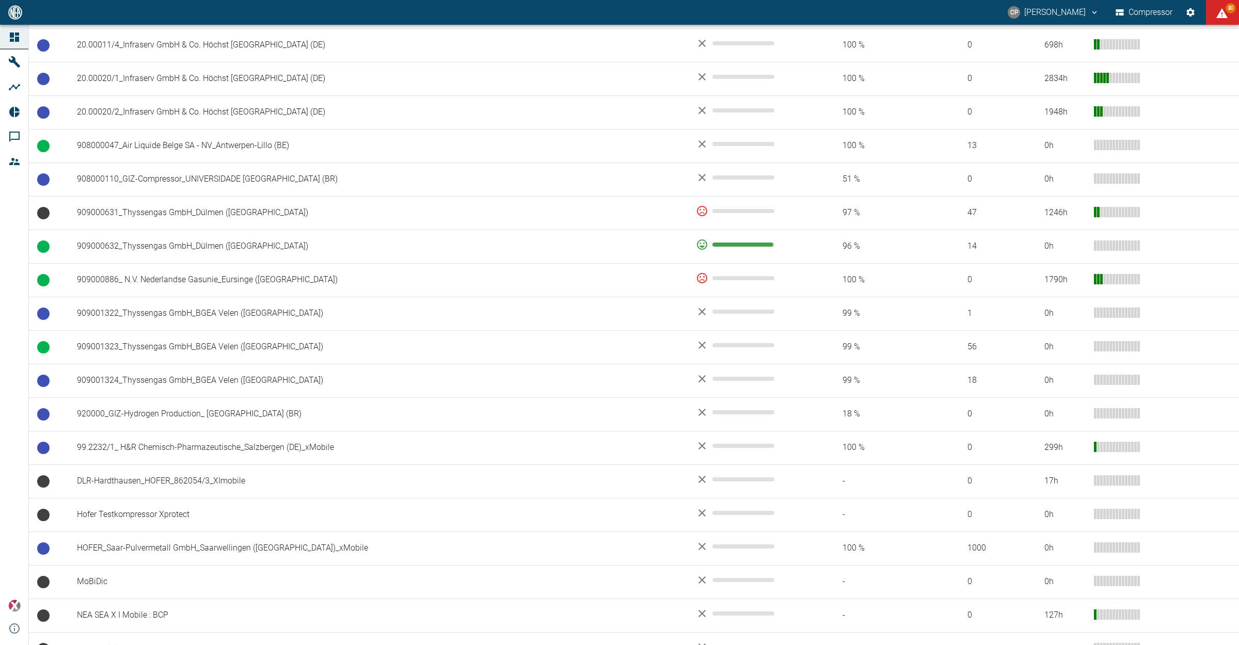
scroll to position [754, 0]
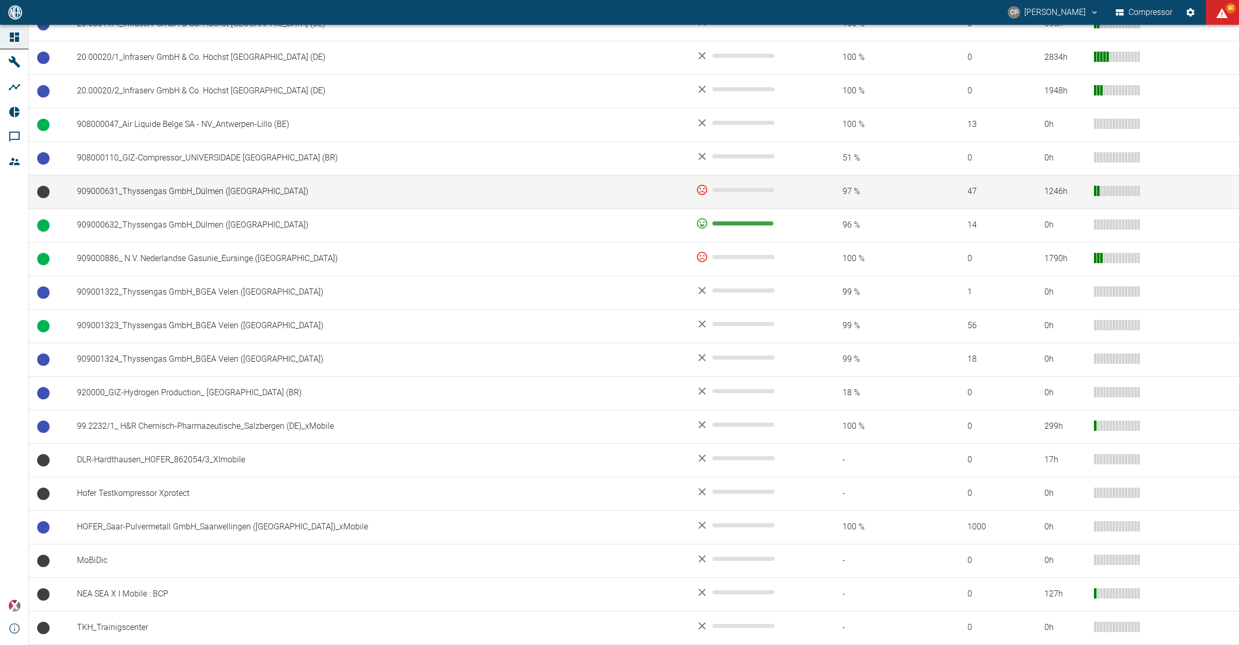
click at [197, 192] on td "909000631_Thyssengas GmbH_Dülmen ([GEOGRAPHIC_DATA])" at bounding box center [378, 192] width 619 height 34
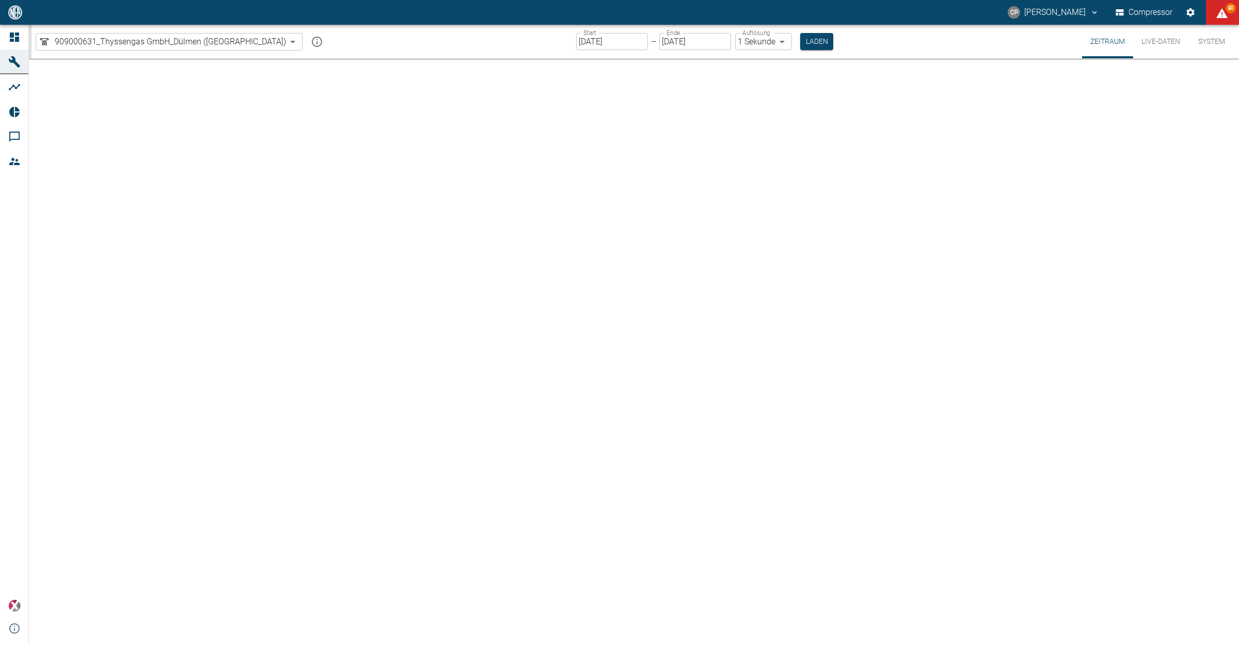
type input "2min"
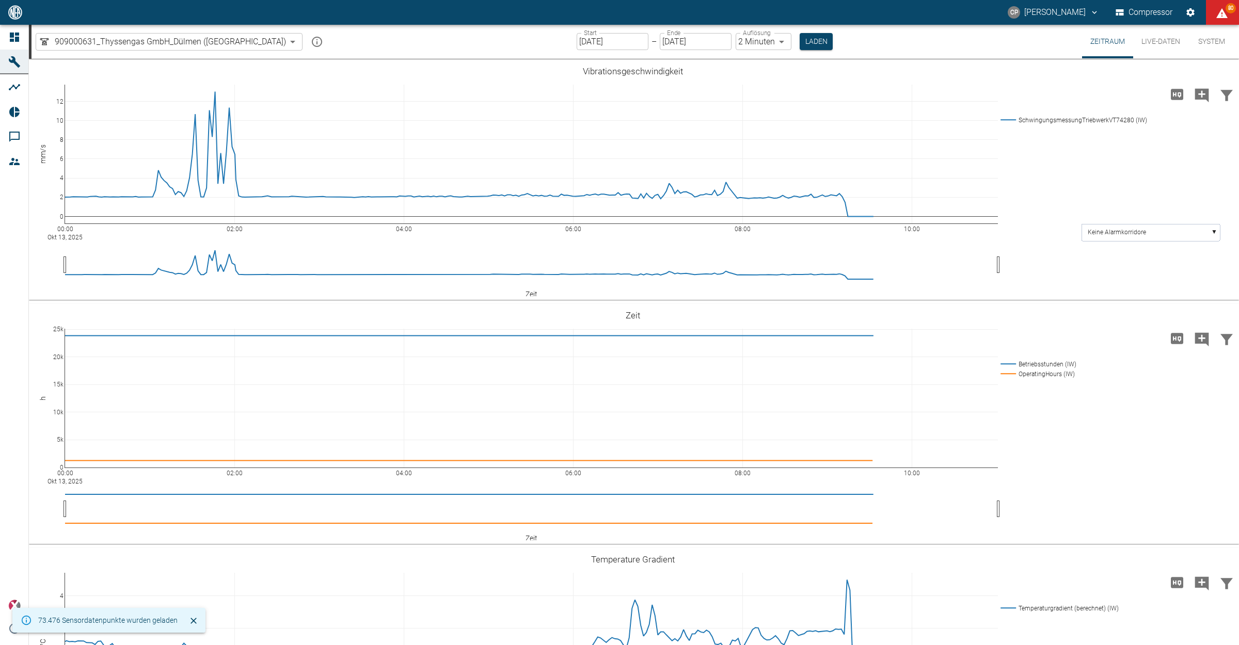
click at [577, 37] on input "[DATE]" at bounding box center [613, 41] width 72 height 17
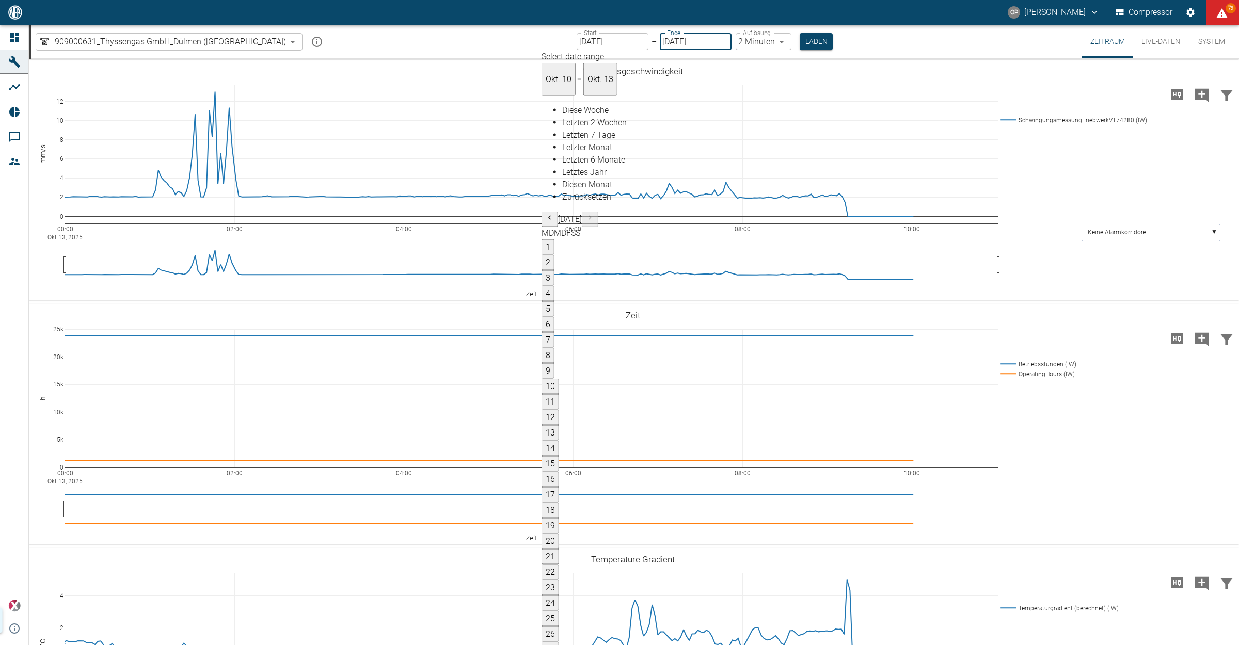
type input "[DATE]"
click at [745, 44] on body "CP Christoph Palm Compressor 79 Dashboard Maschinen Analysen Reports Kommentare…" at bounding box center [619, 322] width 1239 height 645
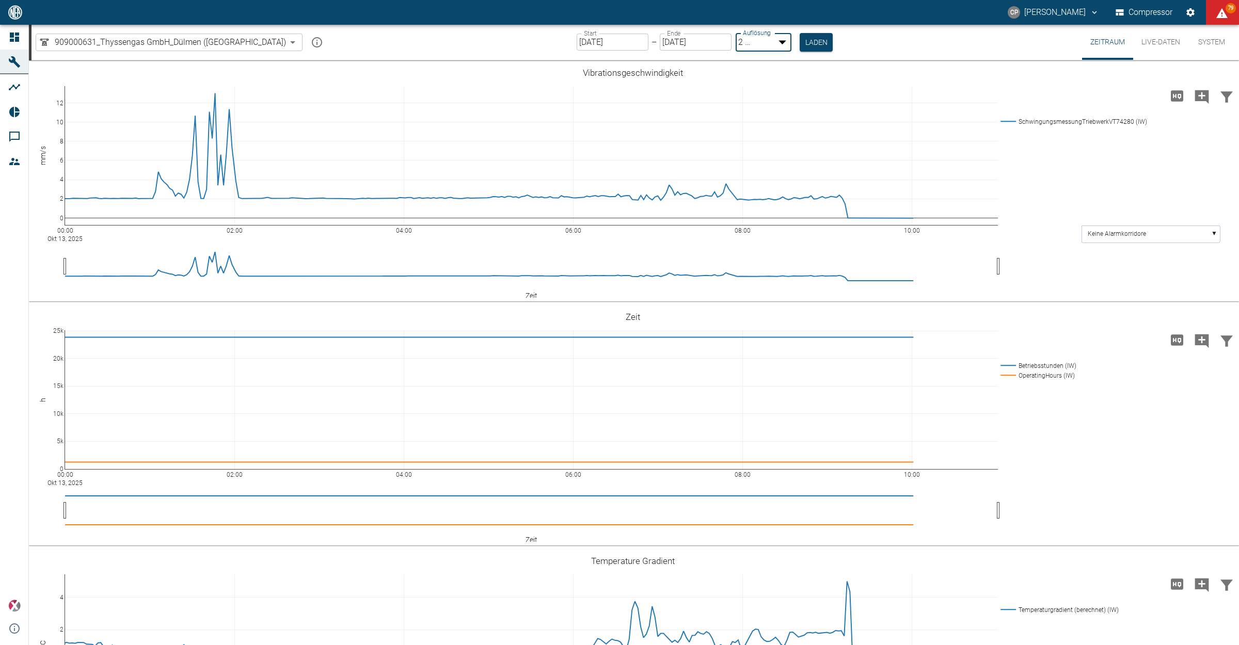
type input "1sec"
click at [800, 43] on button "Laden" at bounding box center [816, 41] width 33 height 17
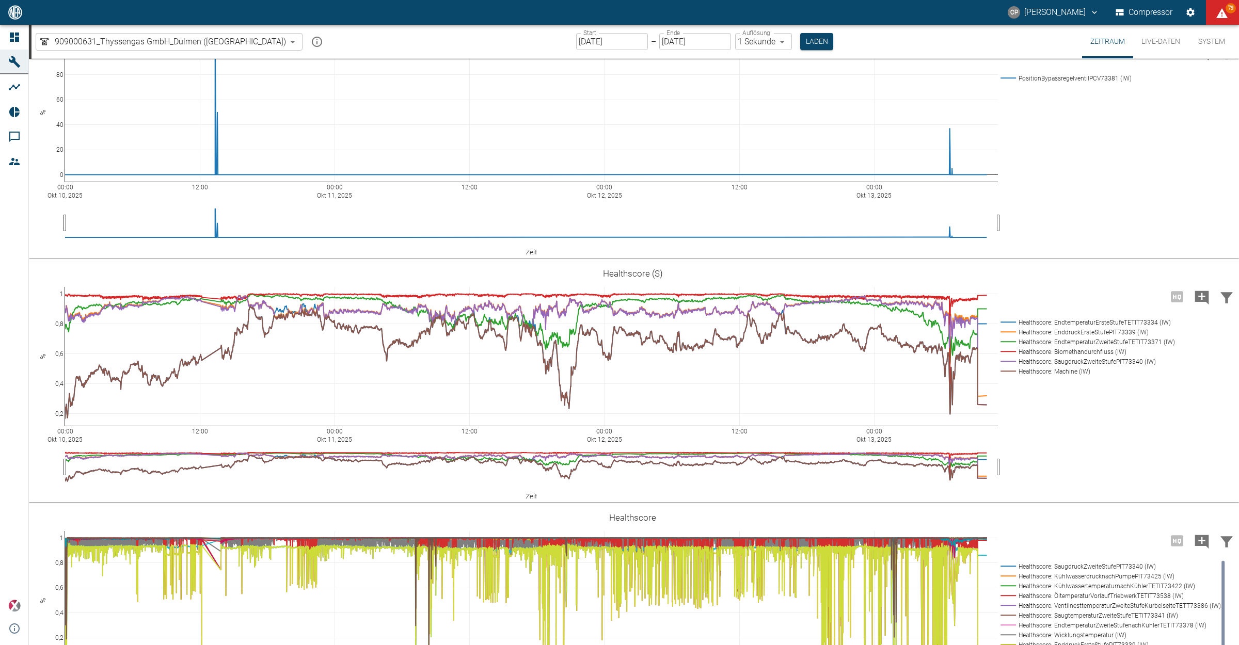
scroll to position [2001, 0]
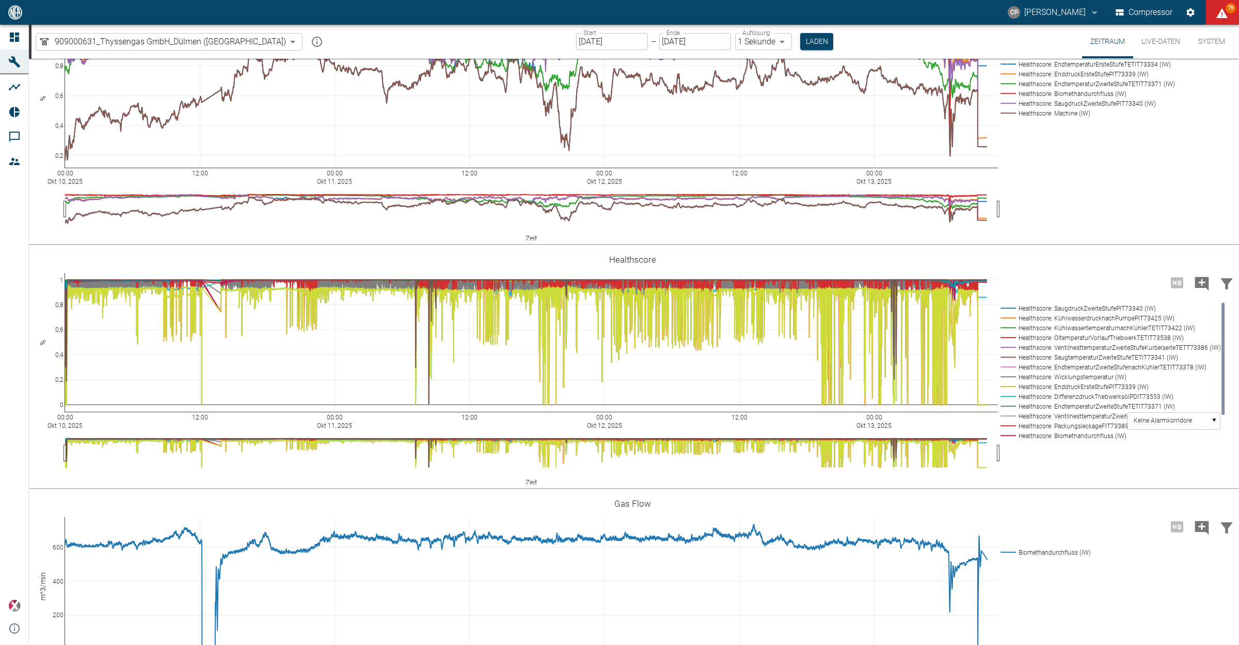
drag, startPoint x: 945, startPoint y: 430, endPoint x: 1084, endPoint y: 505, distance: 158.3
click at [1088, 241] on div "00:00 Okt 10, 2025 12:00 00:00 Okt 11, 2025 12:00 00:00 Okt 12, 2025 12:00 00:0…" at bounding box center [633, 124] width 1208 height 232
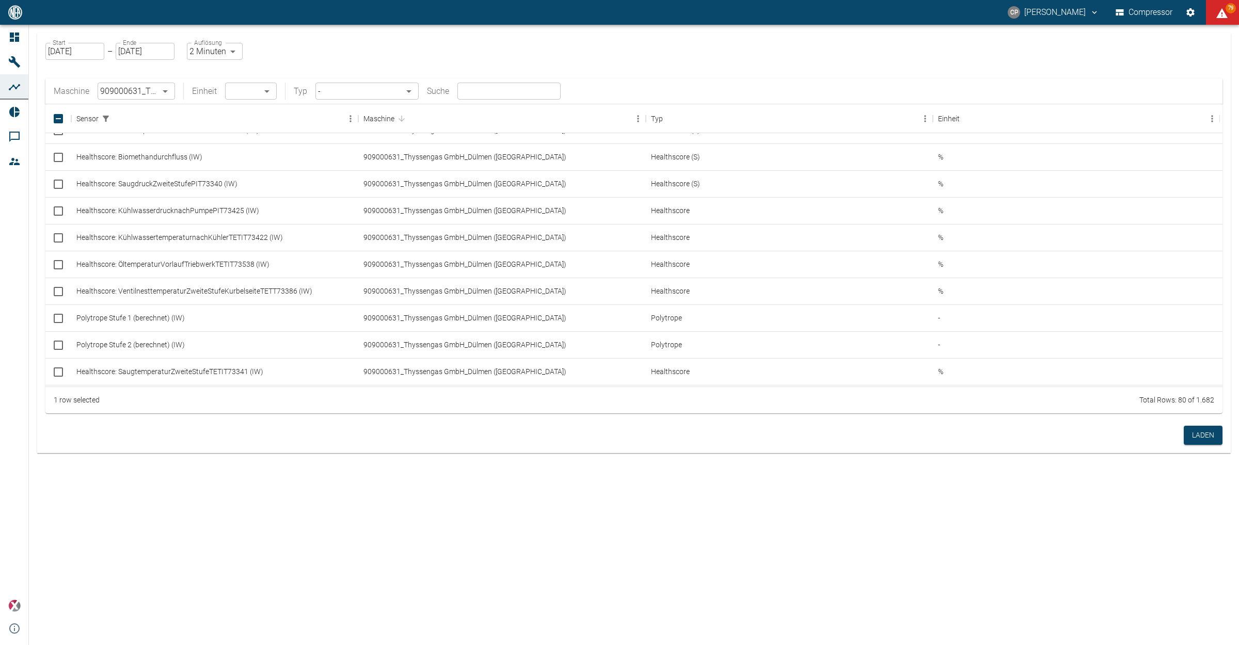
scroll to position [231, 0]
drag, startPoint x: 0, startPoint y: 0, endPoint x: 27, endPoint y: 293, distance: 294.6
click at [27, 293] on div "Dashboard Maschinen Analysen Reports Kommentare Mitglieder powered by Versions-…" at bounding box center [14, 335] width 29 height 621
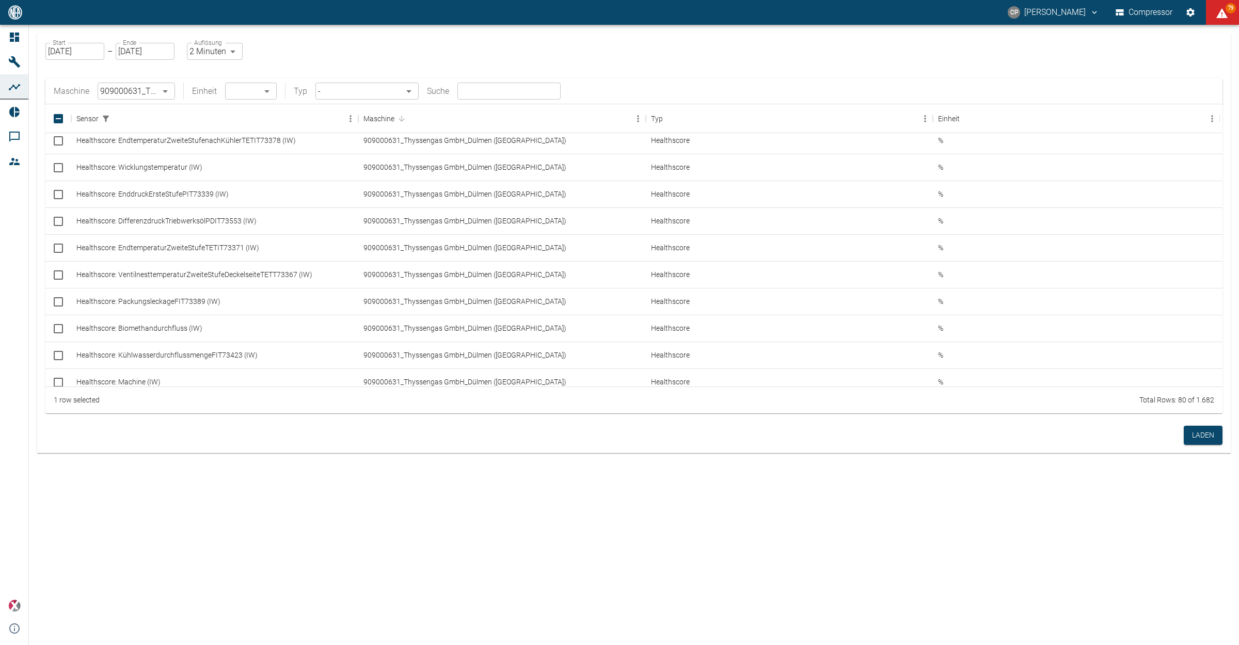
drag, startPoint x: 155, startPoint y: 305, endPoint x: 7, endPoint y: 319, distance: 149.4
click at [7, 319] on div "Dashboard Maschinen Analysen Reports Kommentare Mitglieder powered by Versions-…" at bounding box center [14, 335] width 29 height 621
click at [57, 305] on input "Select row" at bounding box center [59, 302] width 22 height 22
checkbox input "true"
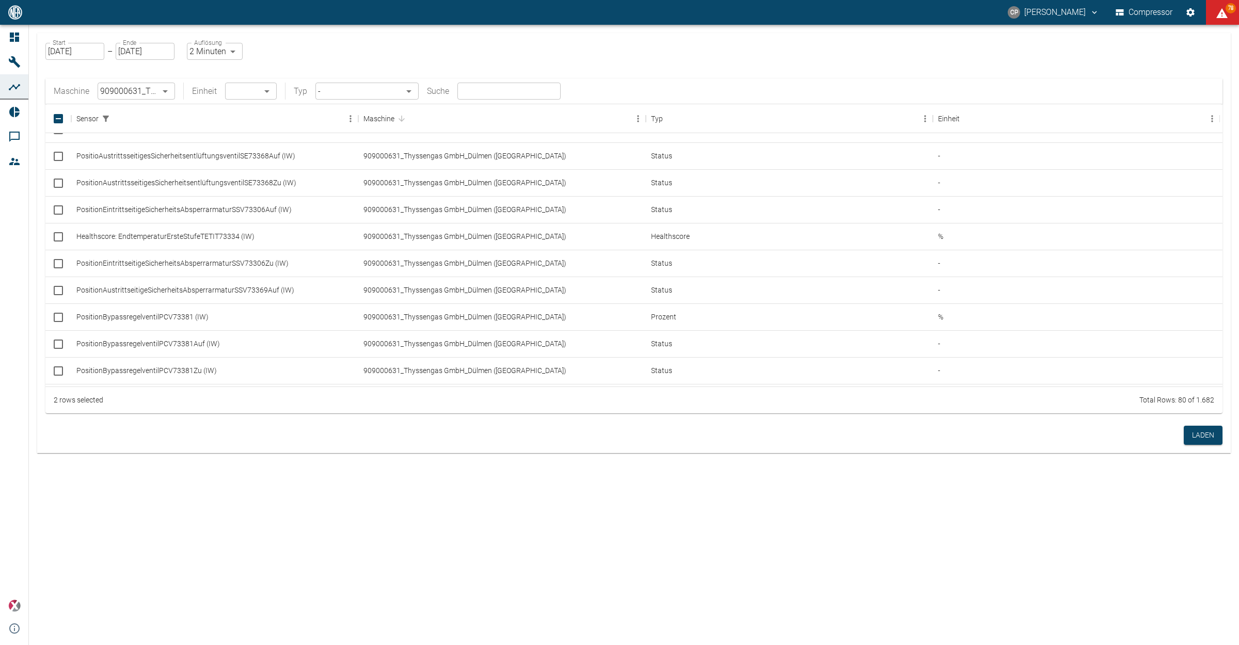
scroll to position [0, 0]
drag, startPoint x: 119, startPoint y: 297, endPoint x: 9, endPoint y: 324, distance: 113.1
click at [9, 324] on div "Dashboard Maschinen Analysen Reports Kommentare Mitglieder powered by Versions-…" at bounding box center [14, 335] width 29 height 621
click at [60, 319] on input "Select row" at bounding box center [59, 317] width 22 height 22
checkbox input "true"
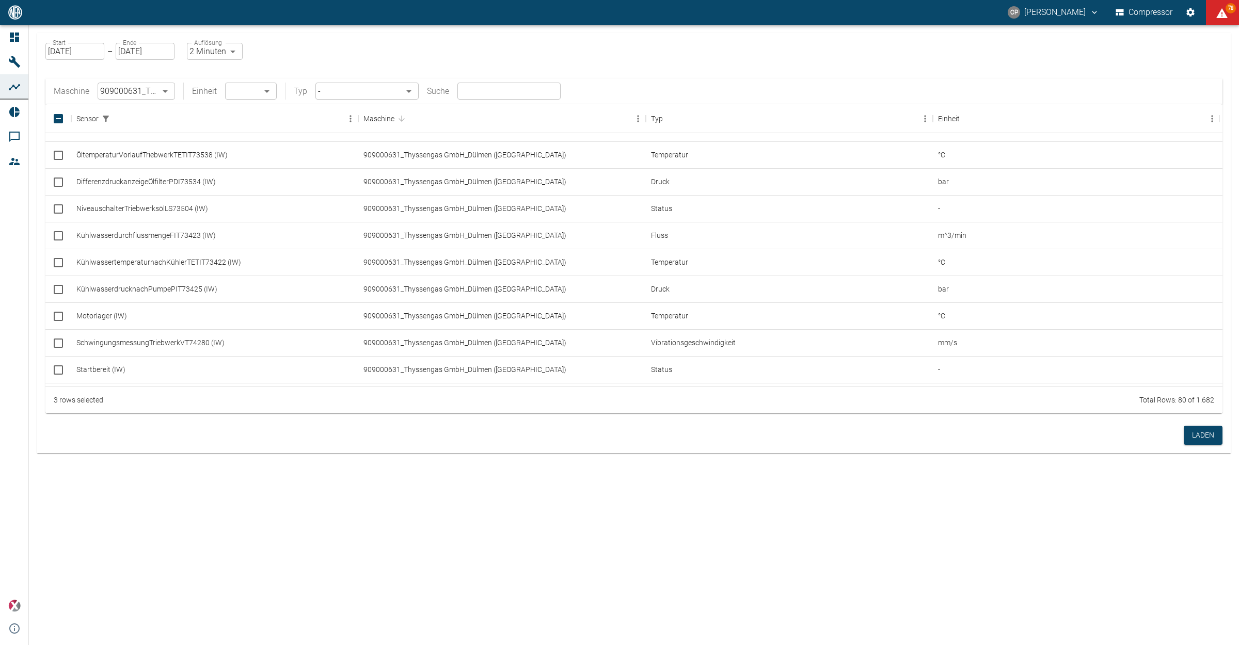
click at [74, 49] on input "[DATE]" at bounding box center [74, 51] width 59 height 17
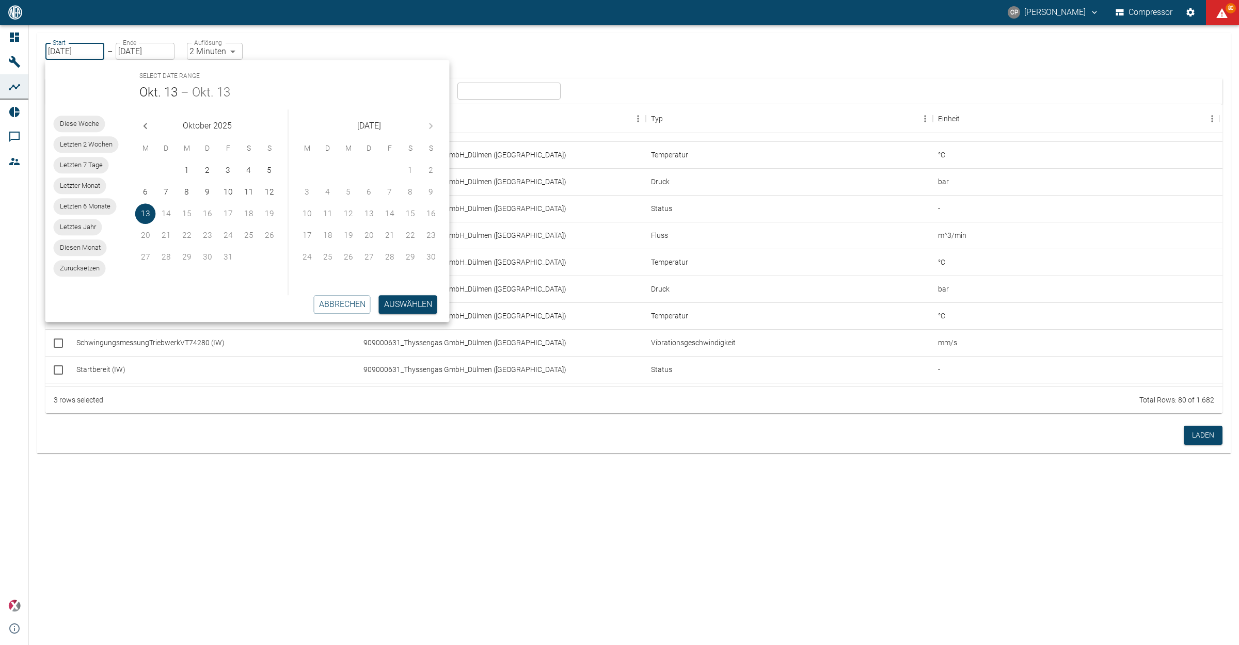
click at [76, 200] on div "Letzten 6 Monate" at bounding box center [85, 206] width 63 height 17
type input "01.04.2025"
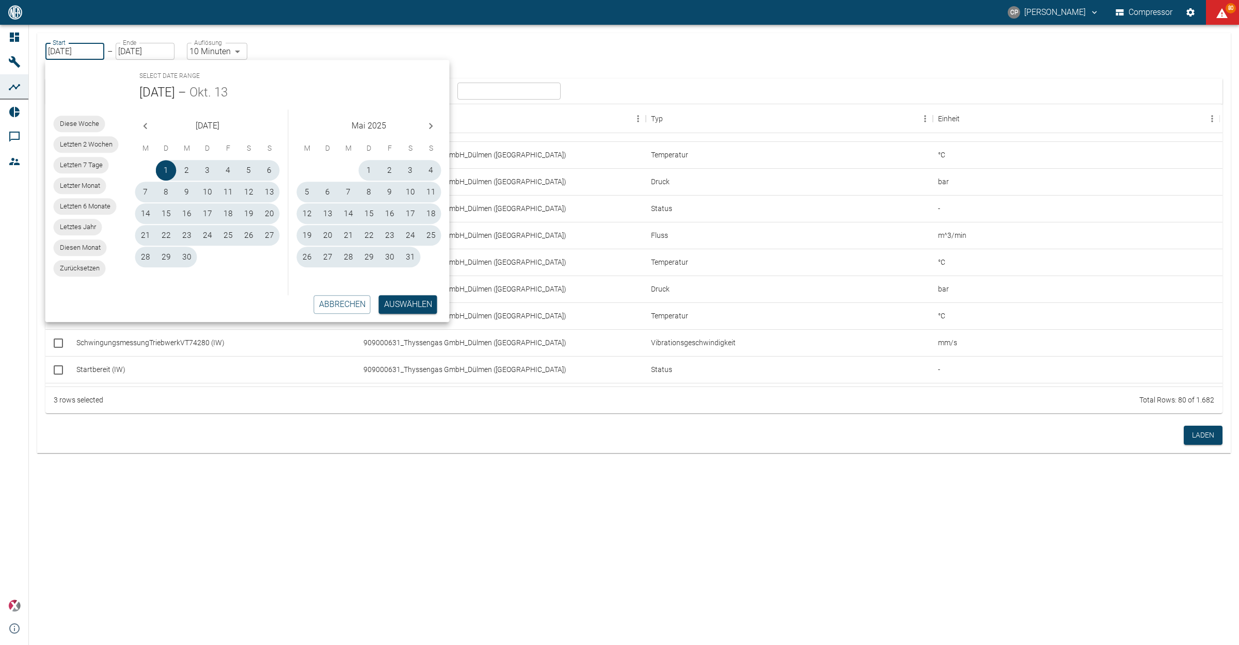
click at [235, 41] on div "Start 01.04.2025 Start – Ende 13.10.2025 Ende Auflösung 10 Minuten 10min Auflös…" at bounding box center [144, 49] width 206 height 21
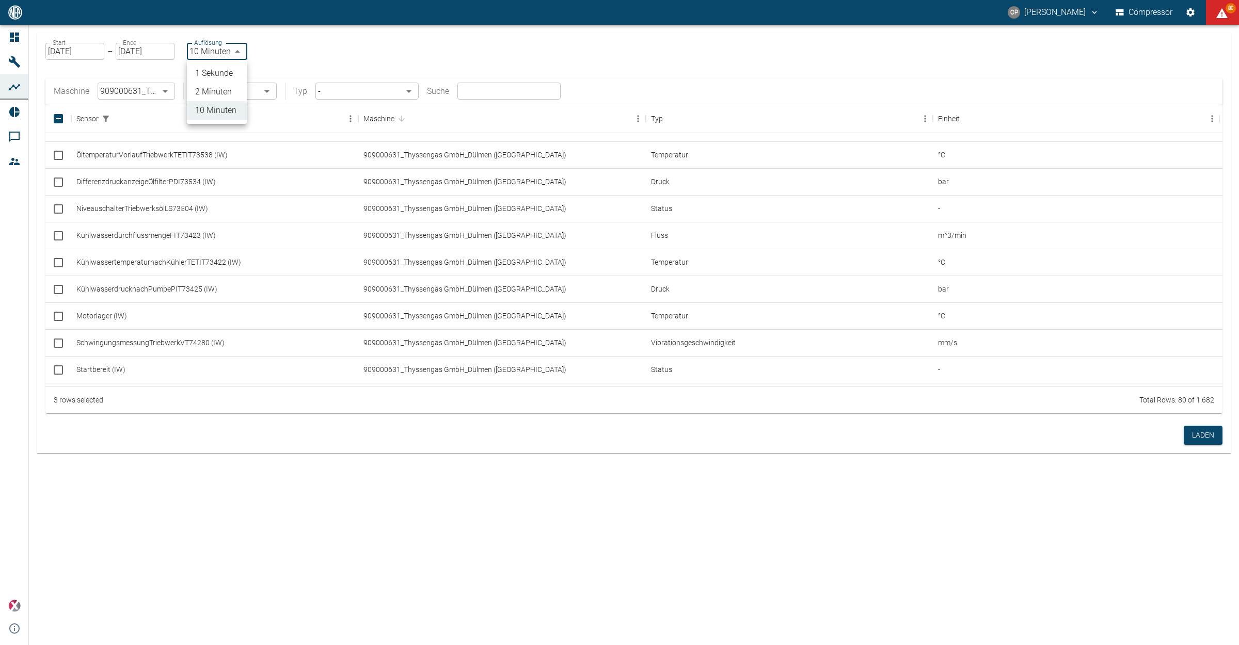
click at [233, 47] on body "CP Christoph Palm Compressor 80 Dashboard Maschinen Analysen Reports Kommentare…" at bounding box center [619, 322] width 1239 height 645
click at [231, 75] on li "1 Sekunde" at bounding box center [217, 73] width 60 height 19
type input "1sec"
click at [1211, 432] on button "Laden" at bounding box center [1203, 435] width 39 height 19
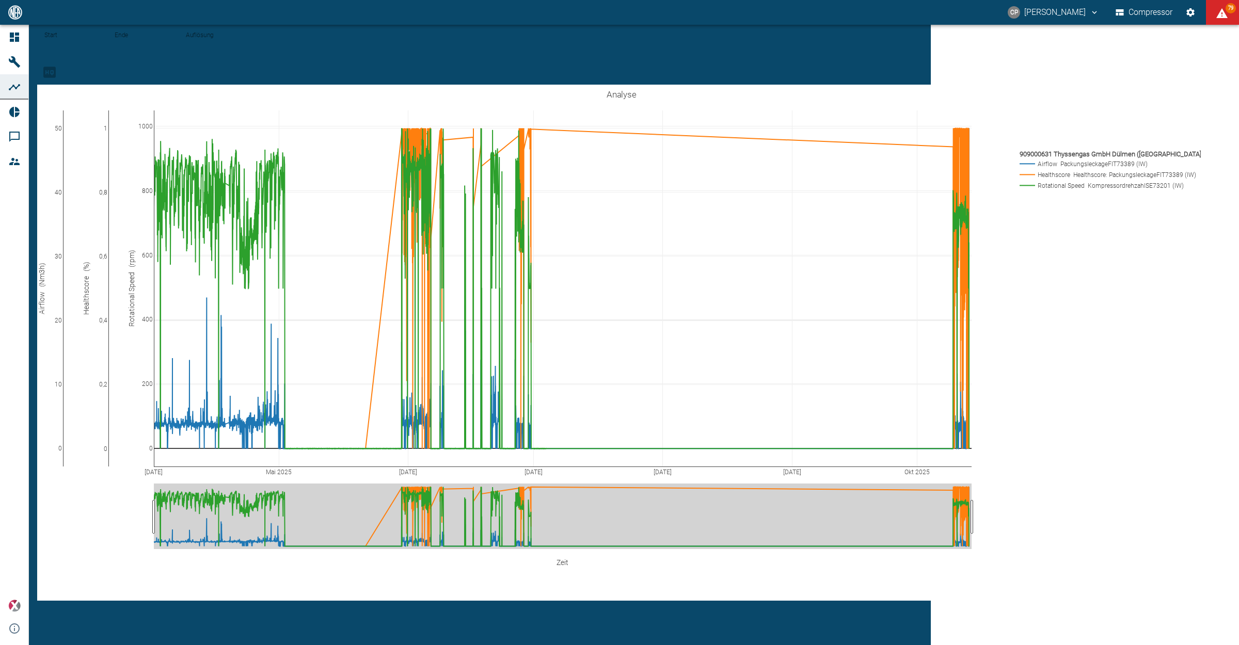
click at [703, 616] on div "Start 01.04.2025 Start – Ende 13.10.2025 Ende Auflösung 1 Sekunde 1sec Auflösun…" at bounding box center [634, 323] width 1210 height 596
